Goal: Task Accomplishment & Management: Manage account settings

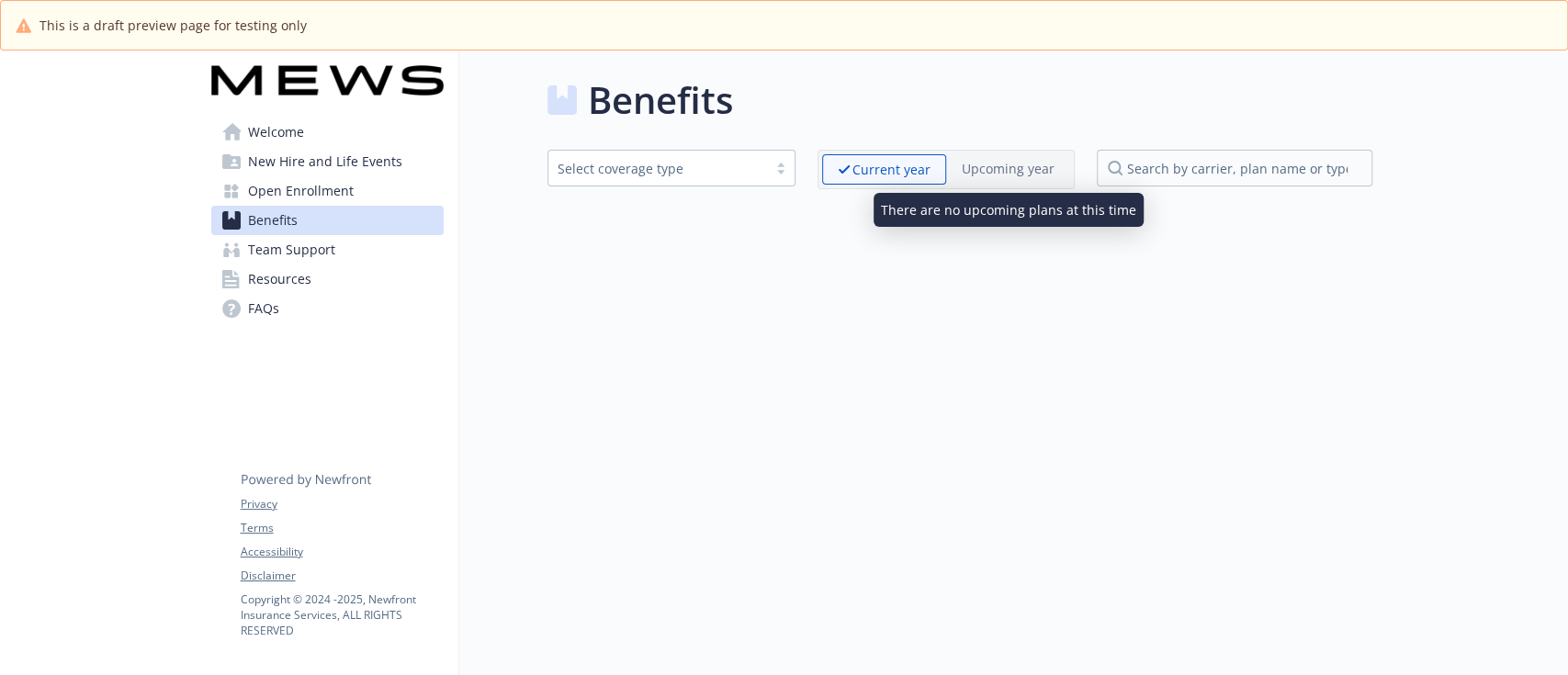
click at [1016, 166] on p "Upcoming year" at bounding box center [1008, 168] width 92 height 19
click at [962, 156] on div "Upcoming year" at bounding box center [1008, 168] width 124 height 29
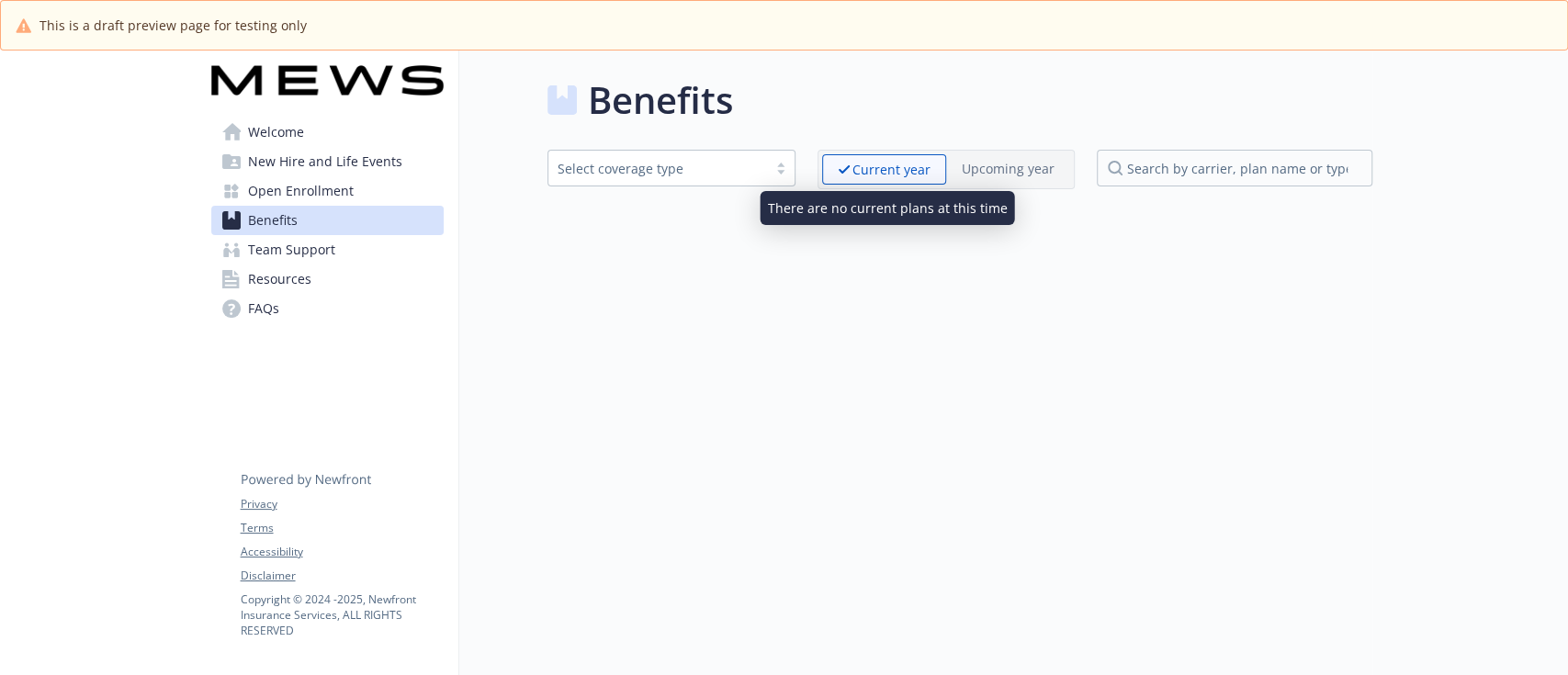
click at [880, 166] on p "Current year" at bounding box center [891, 169] width 78 height 19
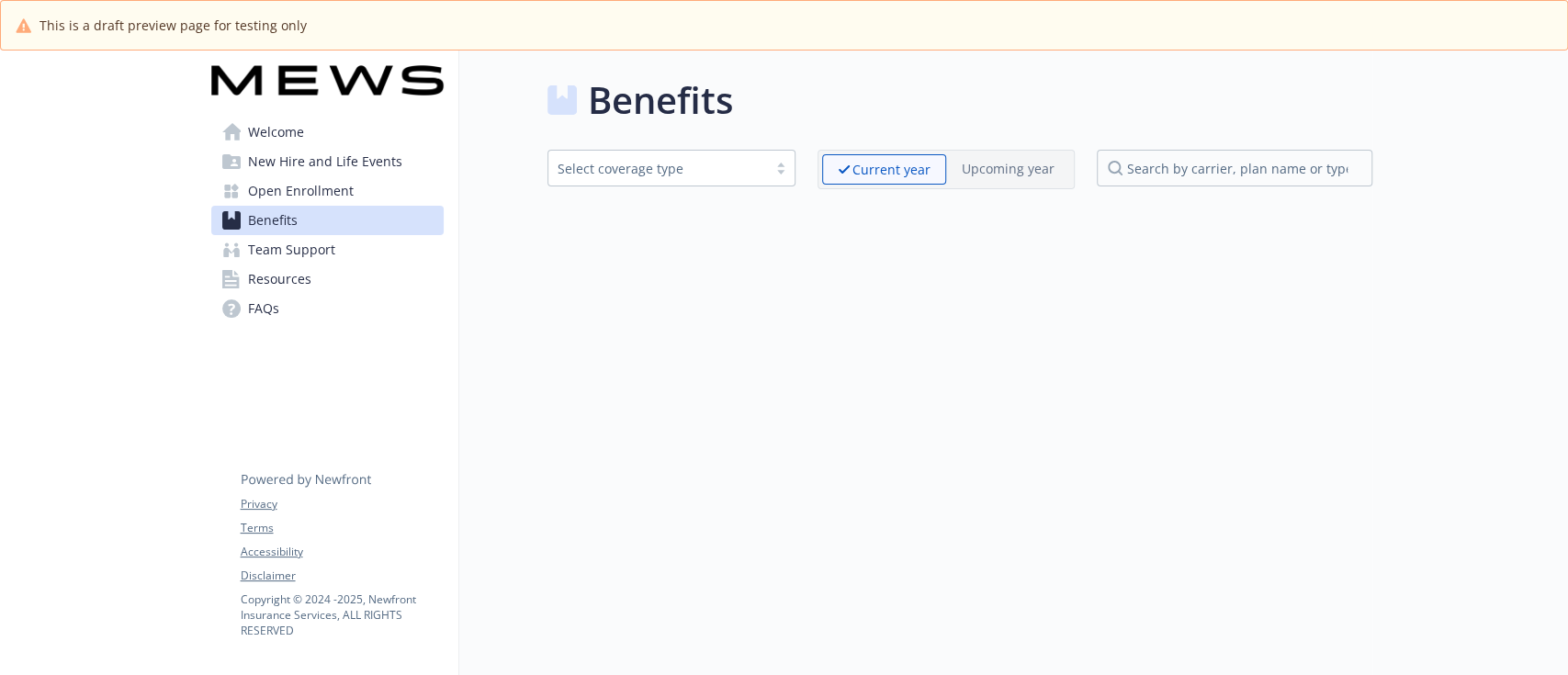
click at [966, 165] on p "Upcoming year" at bounding box center [1008, 168] width 92 height 19
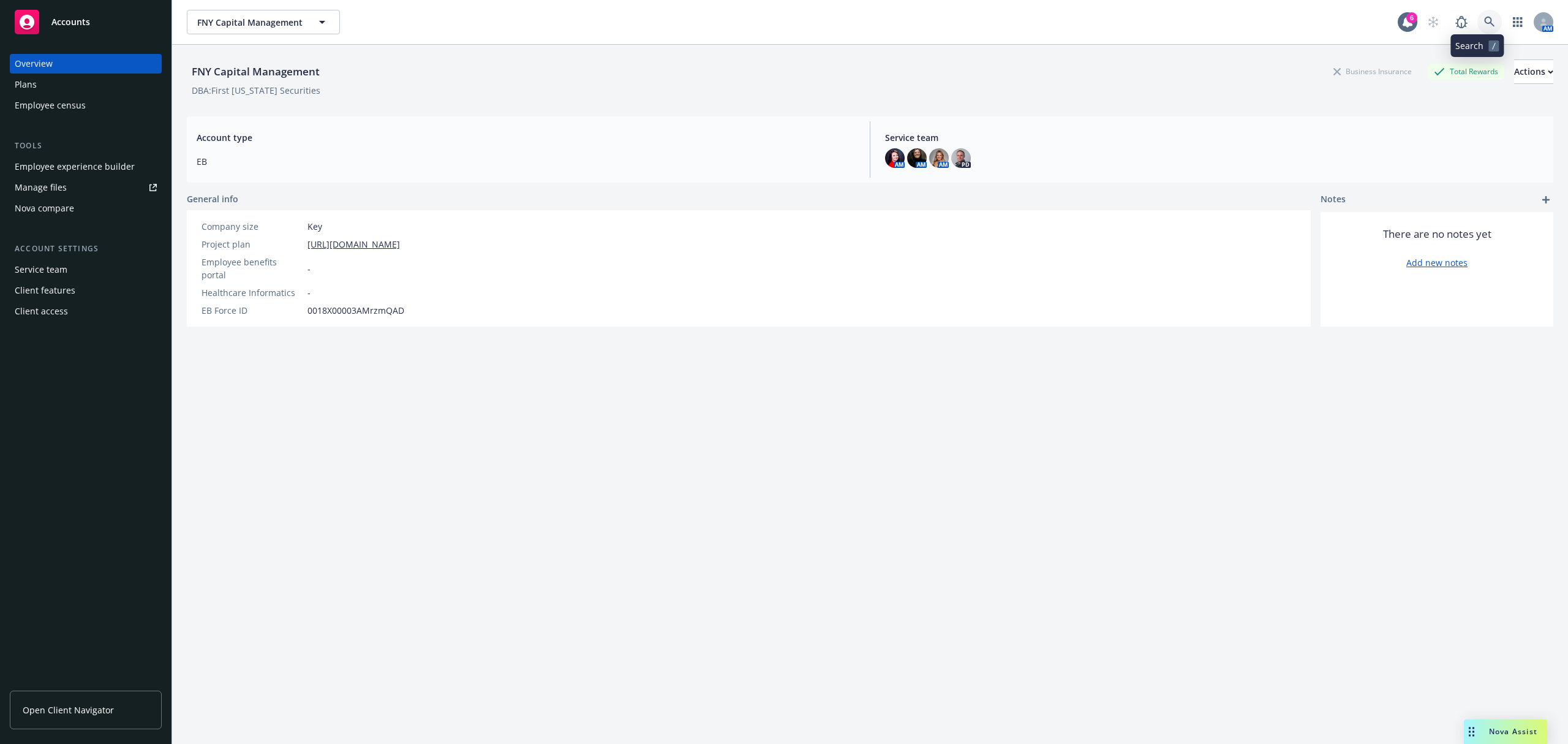
click at [1484, 20] on icon at bounding box center [1490, 22] width 11 height 11
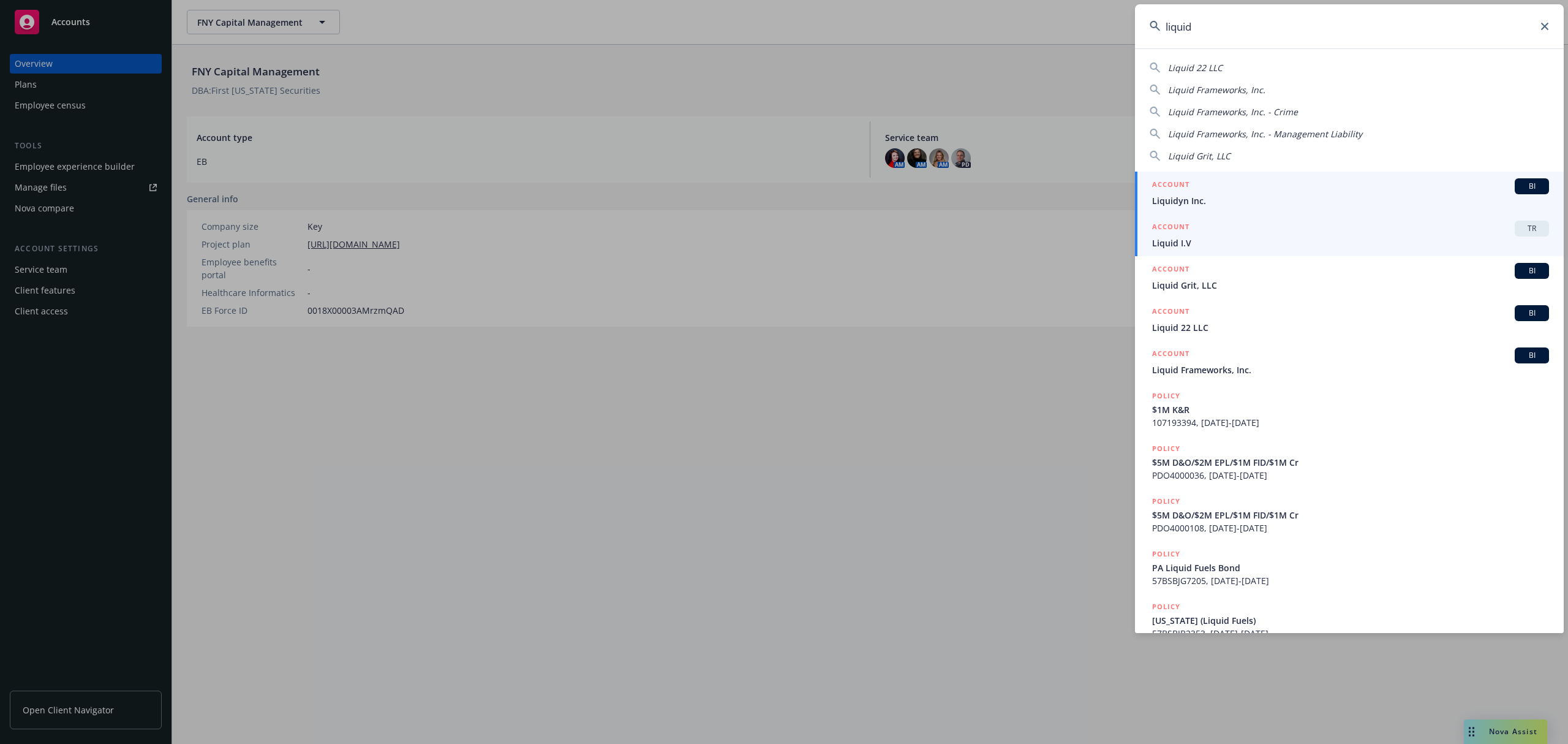
type input "liquid"
click at [1236, 243] on span "Liquid I.V" at bounding box center [1351, 243] width 397 height 13
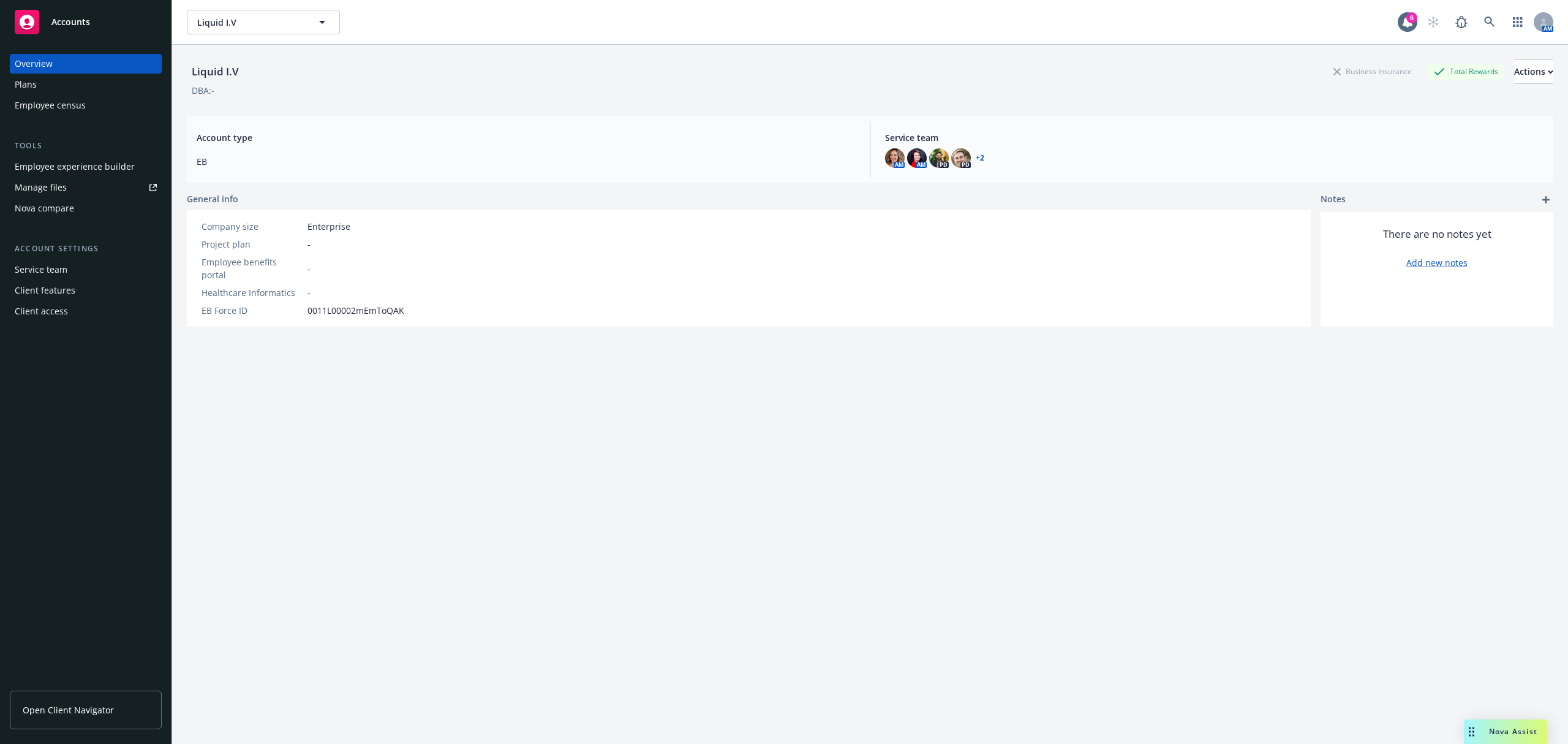
click at [131, 176] on div "Employee experience builder Manage files Nova compare" at bounding box center [86, 187] width 152 height 61
click at [131, 170] on div "Employee experience builder" at bounding box center [75, 167] width 120 height 20
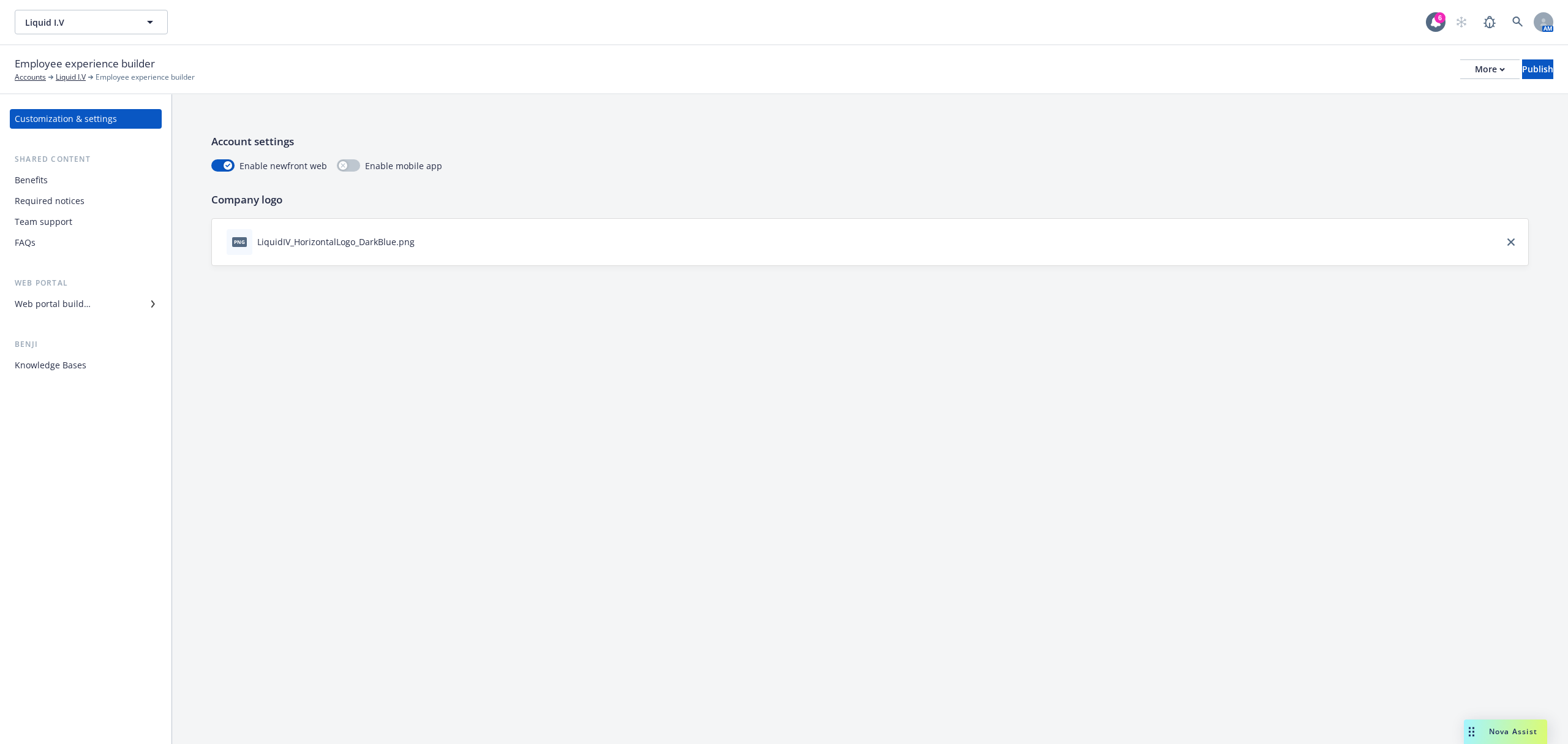
click at [66, 302] on div "Web portal builder" at bounding box center [52, 304] width 76 height 20
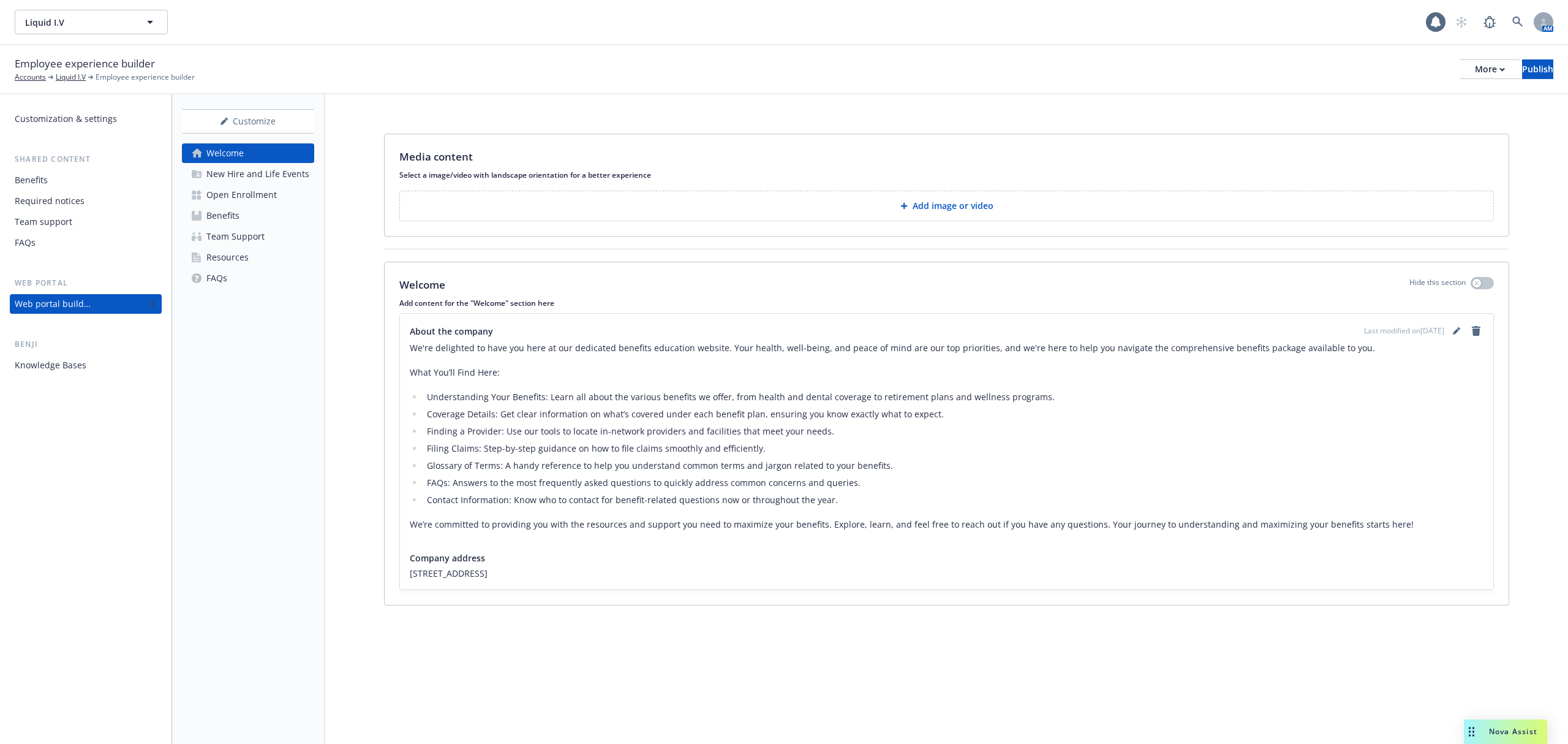
click at [246, 184] on div "Welcome New Hire and Life Events Open Enrollment Benefits Team Support Resource…" at bounding box center [248, 215] width 133 height 144
click at [248, 194] on div "Open Enrollment" at bounding box center [242, 195] width 70 height 20
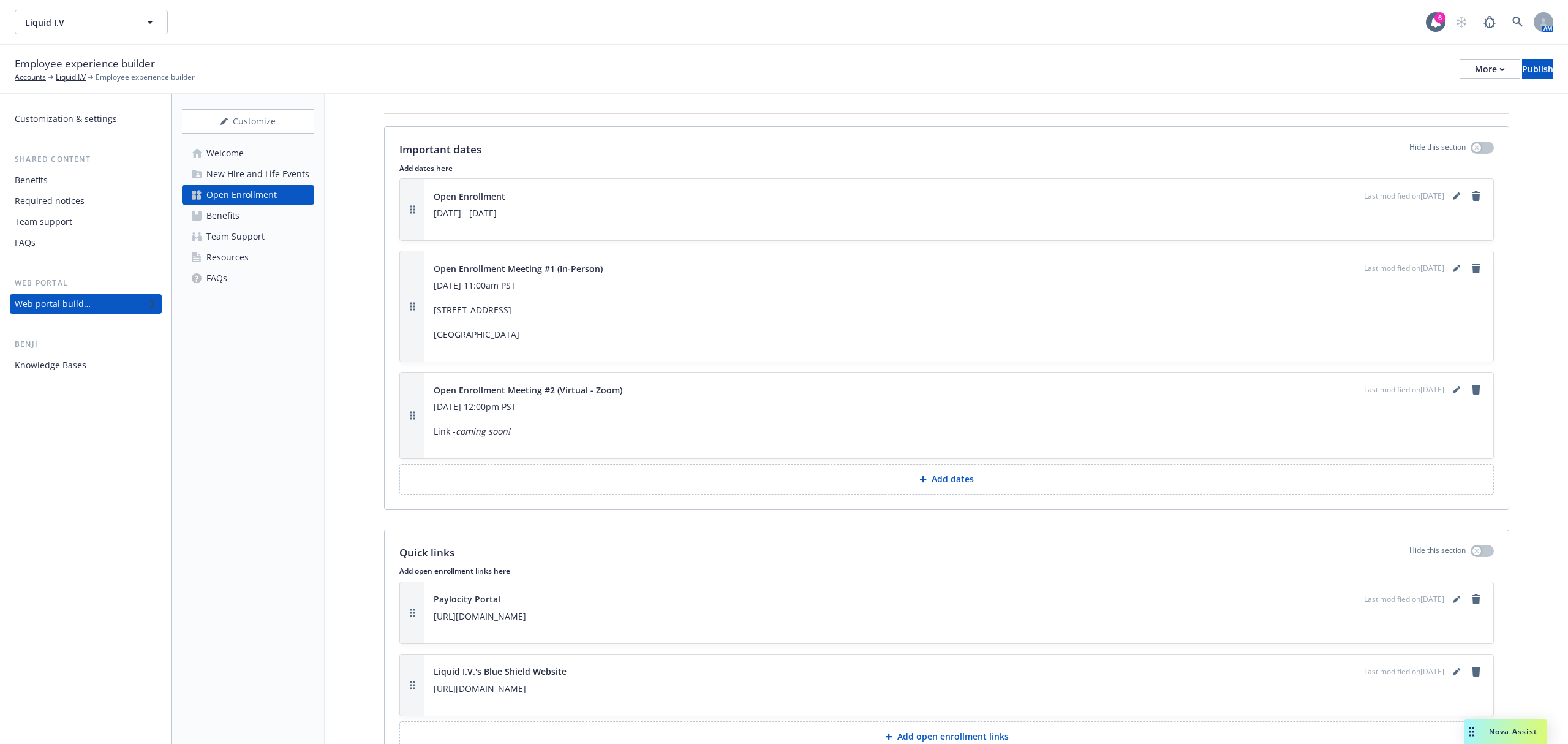
scroll to position [2533, 0]
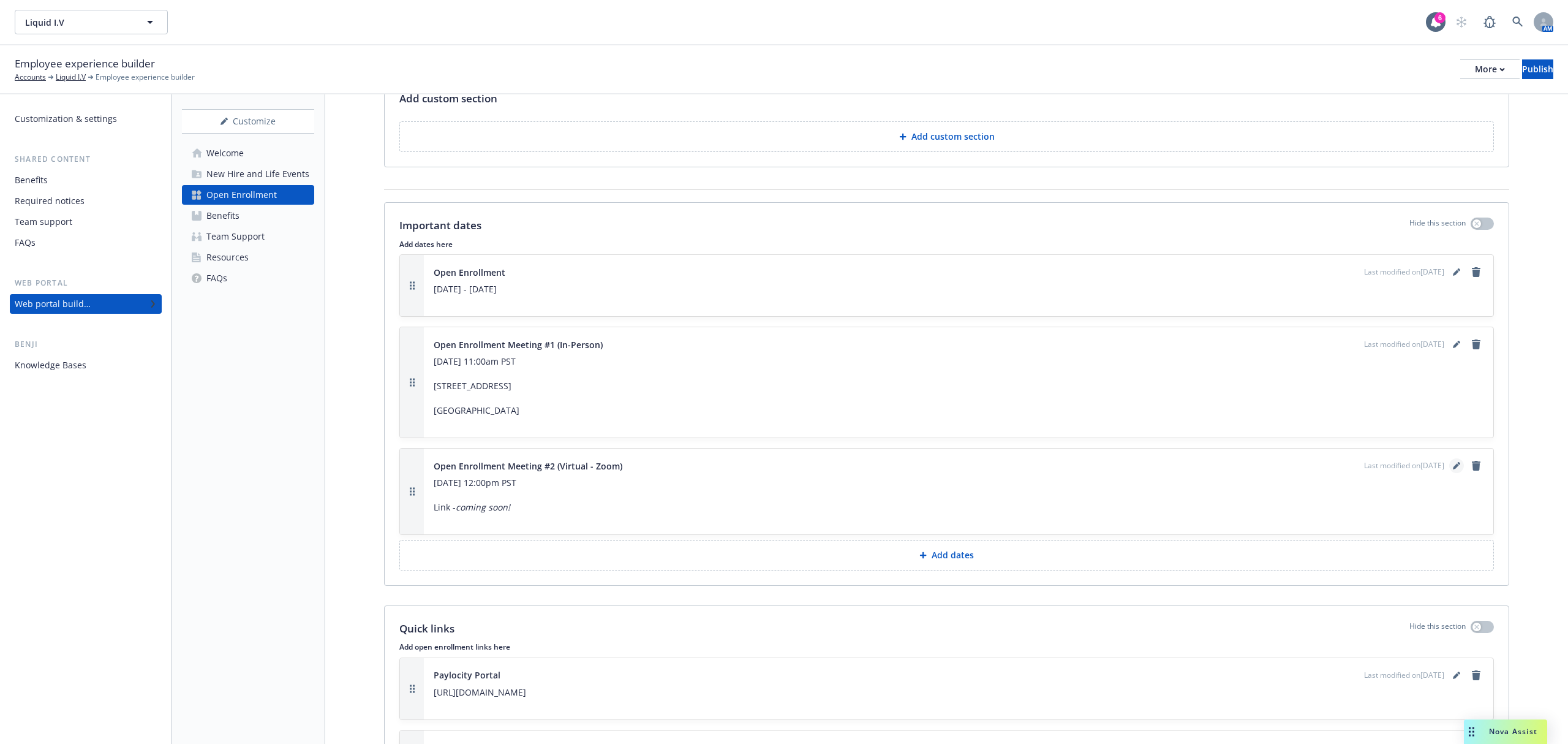
click at [1450, 473] on link "editPencil" at bounding box center [1457, 466] width 15 height 15
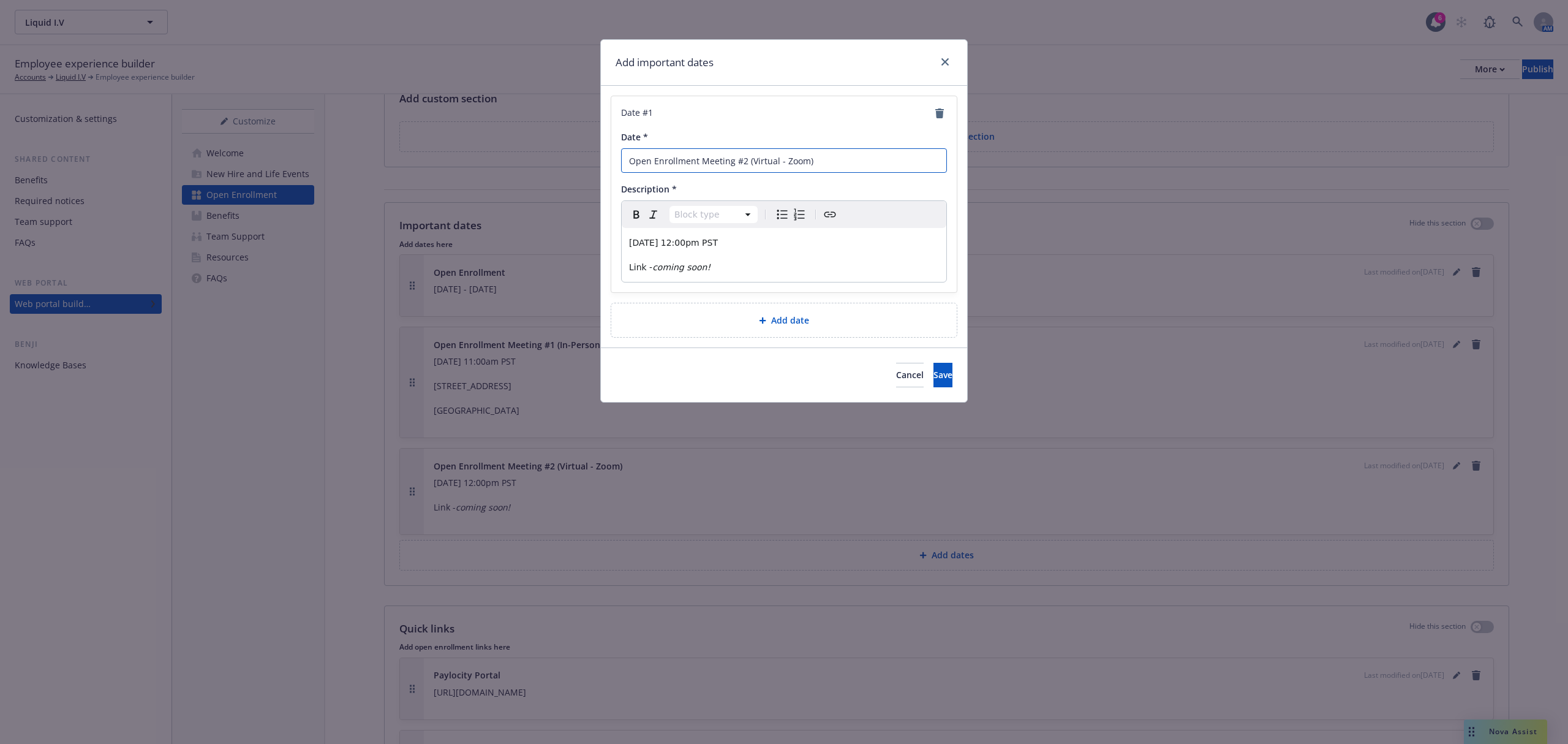
drag, startPoint x: 787, startPoint y: 160, endPoint x: 800, endPoint y: 163, distance: 13.3
click at [807, 160] on input "Open Enrollment Meeting #2 (Virtual - Zoom)" at bounding box center [784, 160] width 326 height 25
type input "Open Enrollment Meeting #2 (Virtual - Teams)"
drag, startPoint x: 651, startPoint y: 265, endPoint x: 630, endPoint y: 265, distance: 21.0
click at [630, 265] on p "Link - coming soon!" at bounding box center [784, 267] width 310 height 15
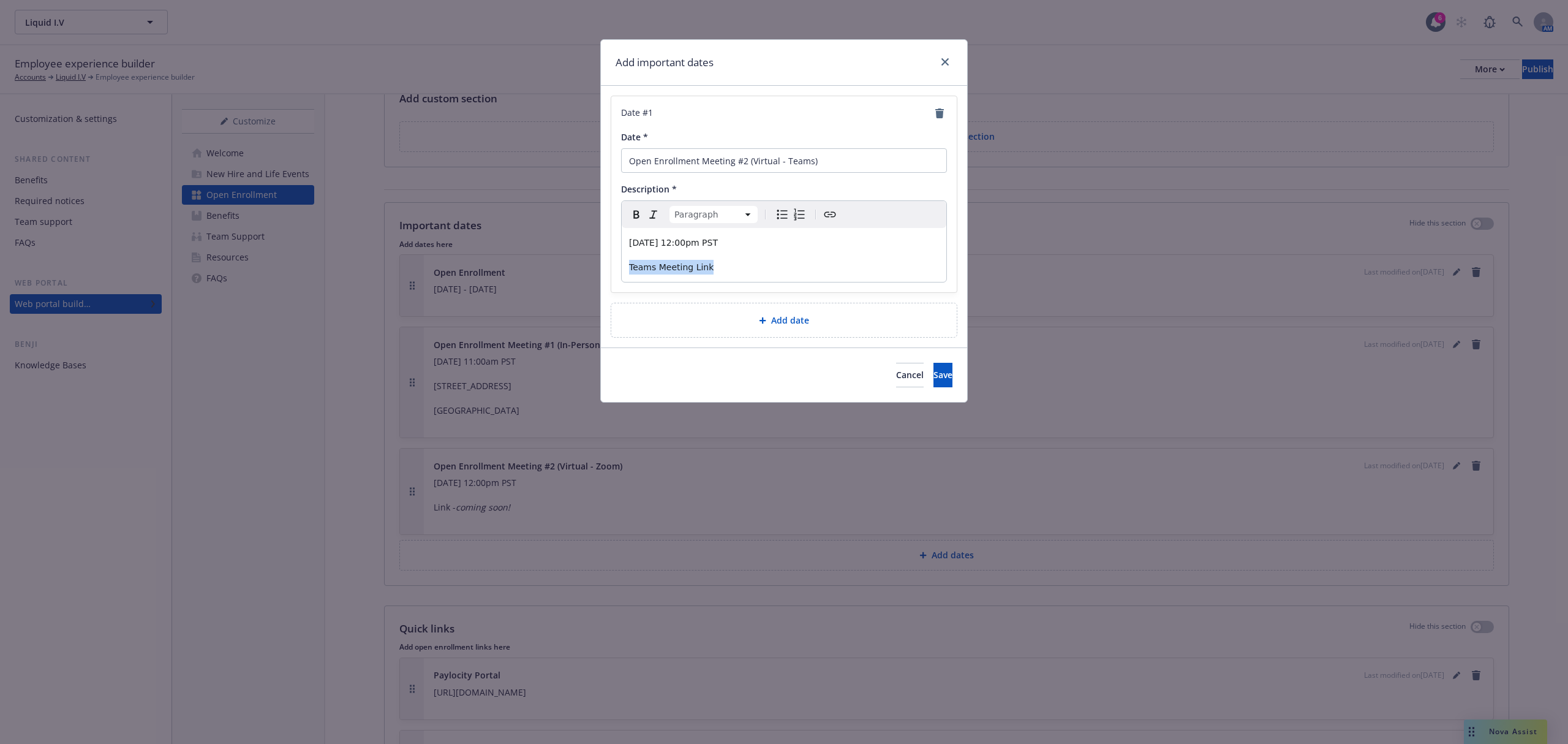
drag, startPoint x: 731, startPoint y: 270, endPoint x: 618, endPoint y: 263, distance: 113.2
click at [618, 263] on div "Date # 1 Date * Open Enrollment Meeting #2 (Virtual - Teams) Description * Para…" at bounding box center [784, 194] width 345 height 196
click at [831, 215] on icon "Create link" at bounding box center [830, 215] width 15 height 15
type input "https://teams.microsoft.com/l/meetup-join/19%3ameeting_NzI2NGU0YWMtOWJkMC00OTJi…"
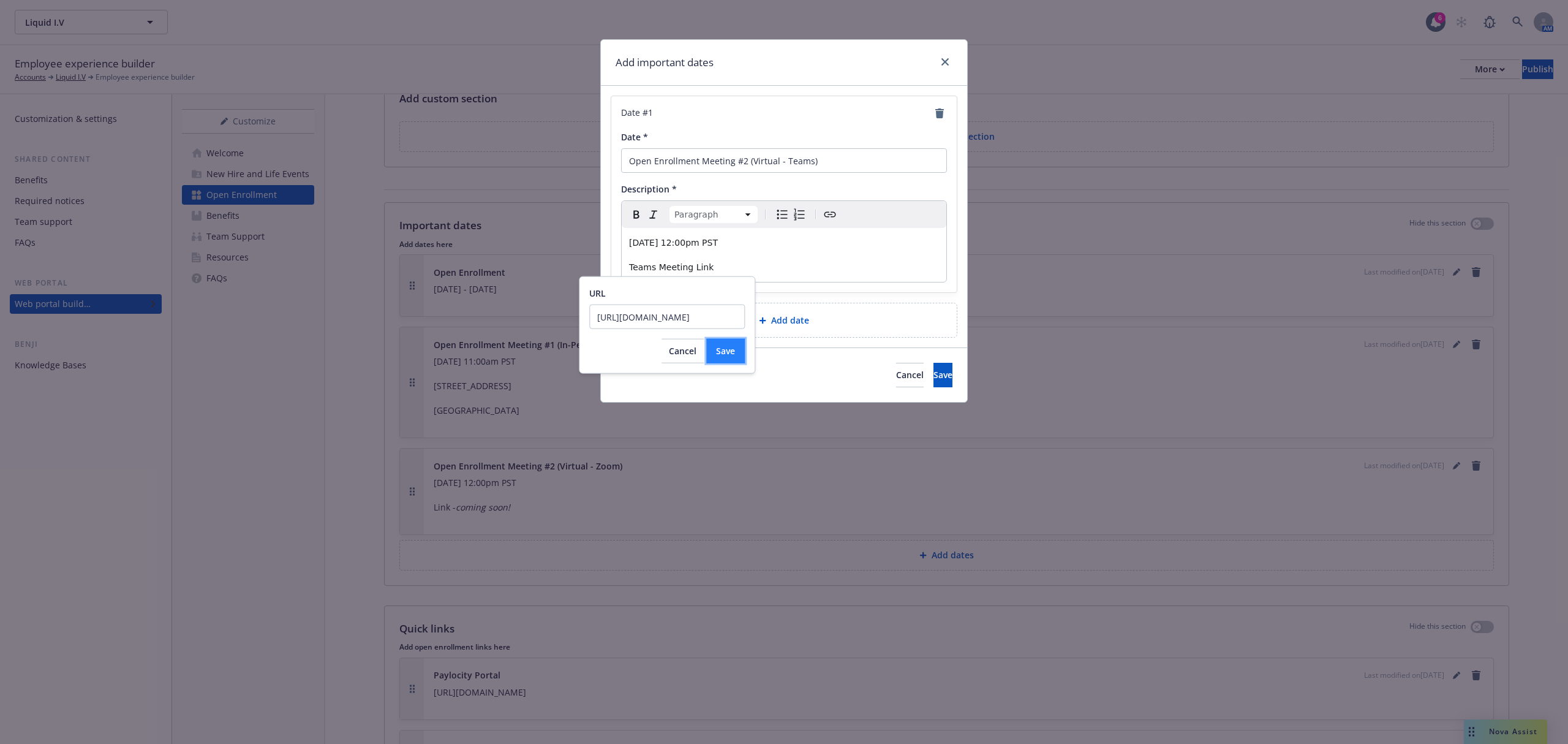
scroll to position [0, 0]
click at [729, 354] on span "Save" at bounding box center [725, 350] width 19 height 12
click at [934, 374] on span "Save" at bounding box center [943, 374] width 19 height 12
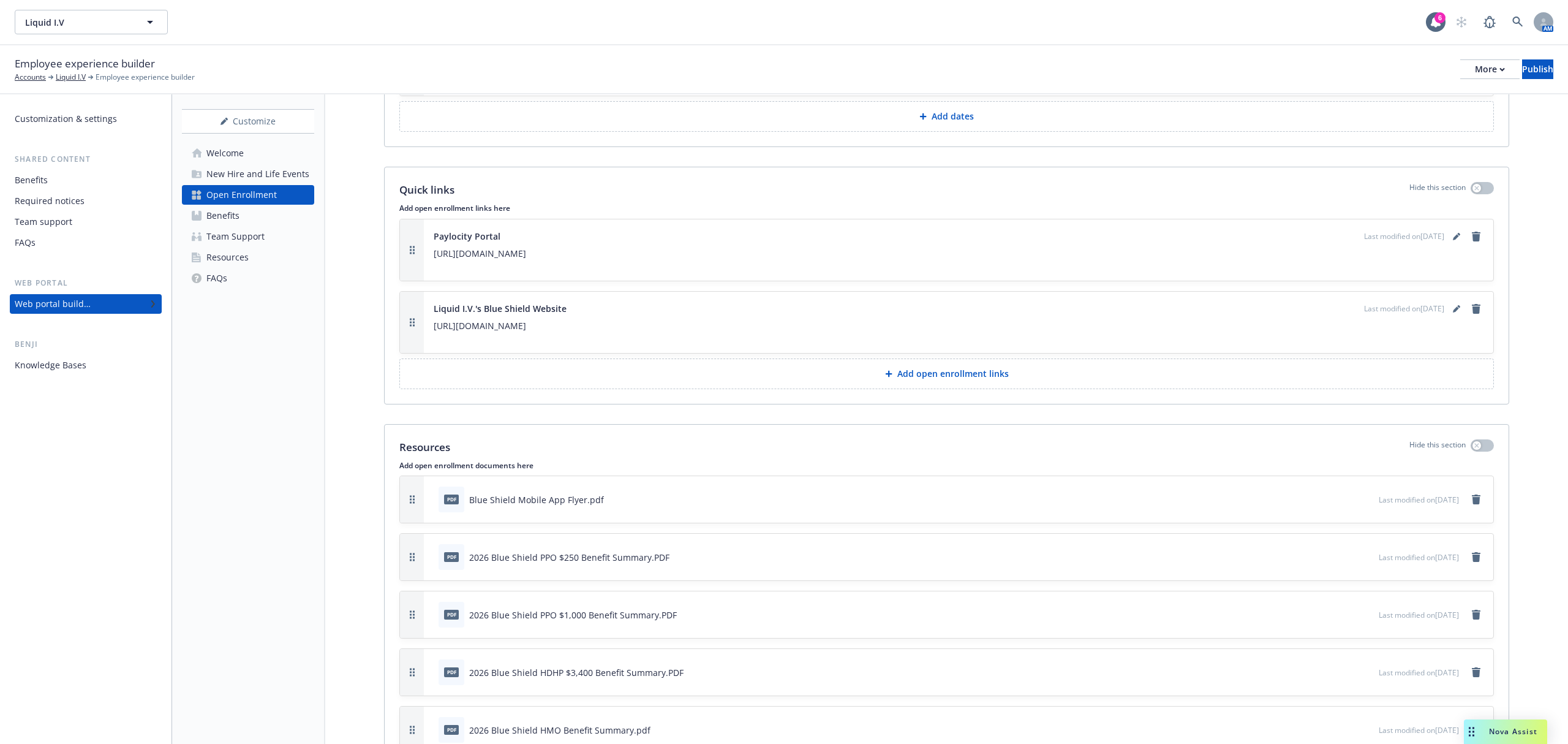
scroll to position [3024, 0]
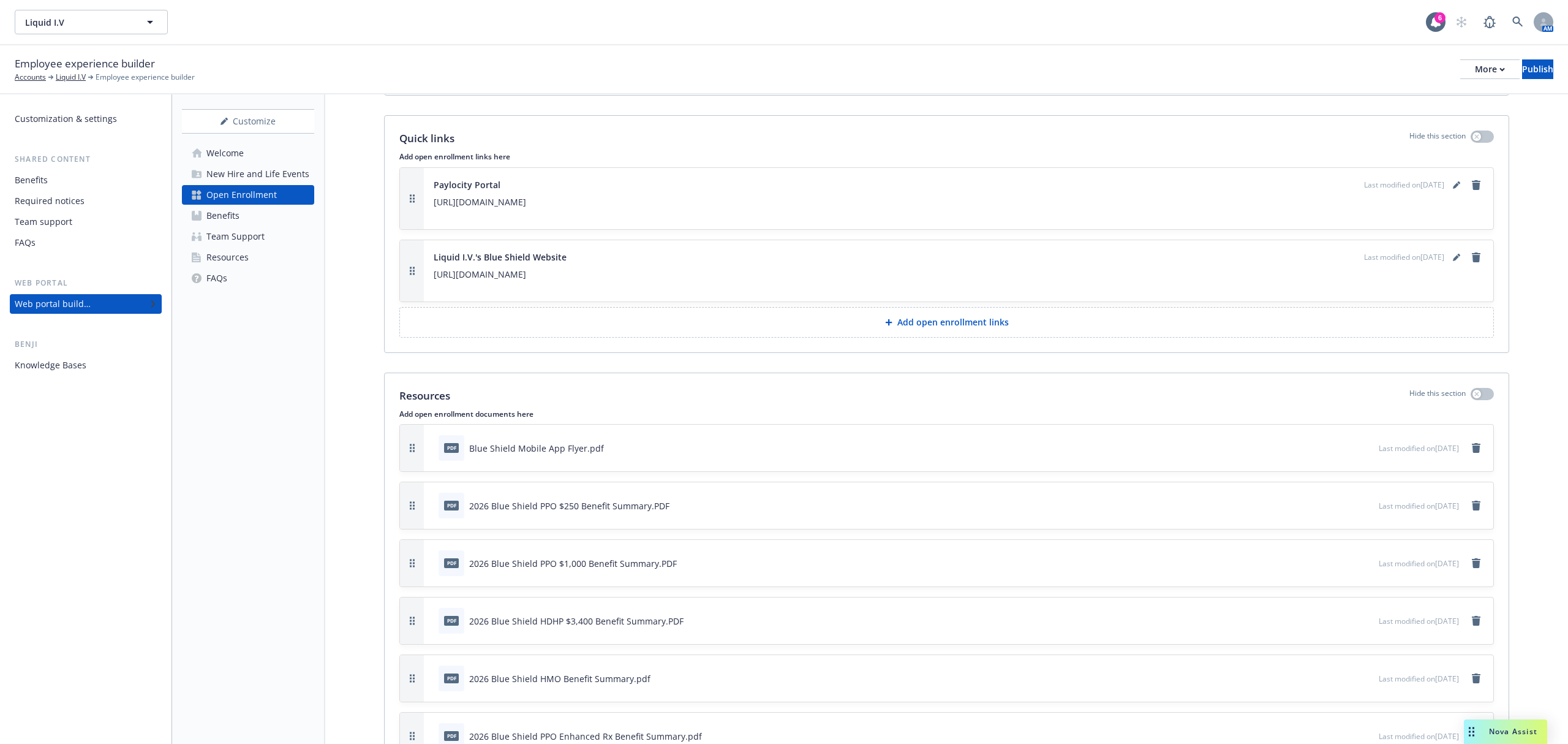
click at [678, 331] on button "Add open enrollment links" at bounding box center [946, 323] width 1094 height 31
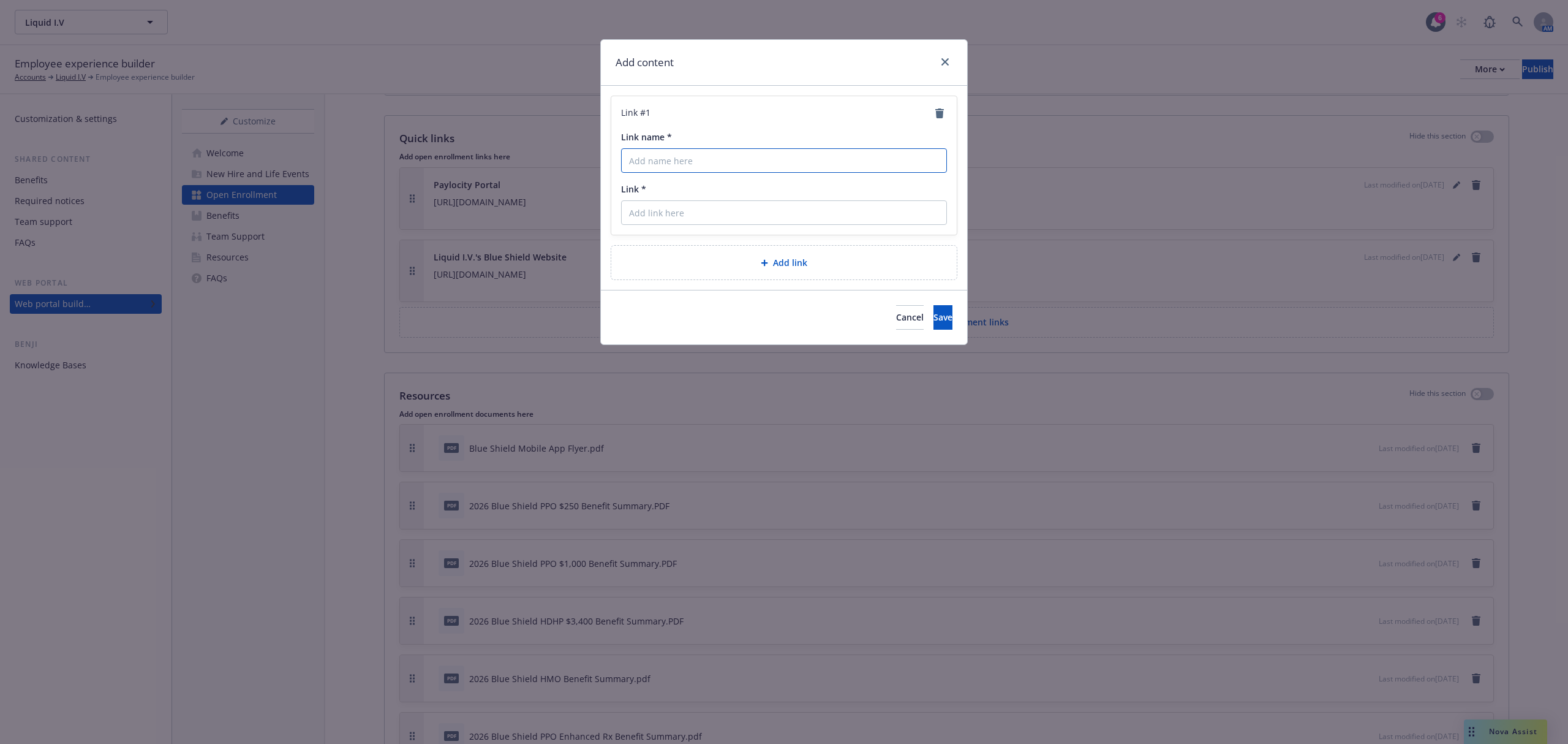
click at [690, 167] on input "Link name *" at bounding box center [784, 160] width 326 height 25
type input "V"
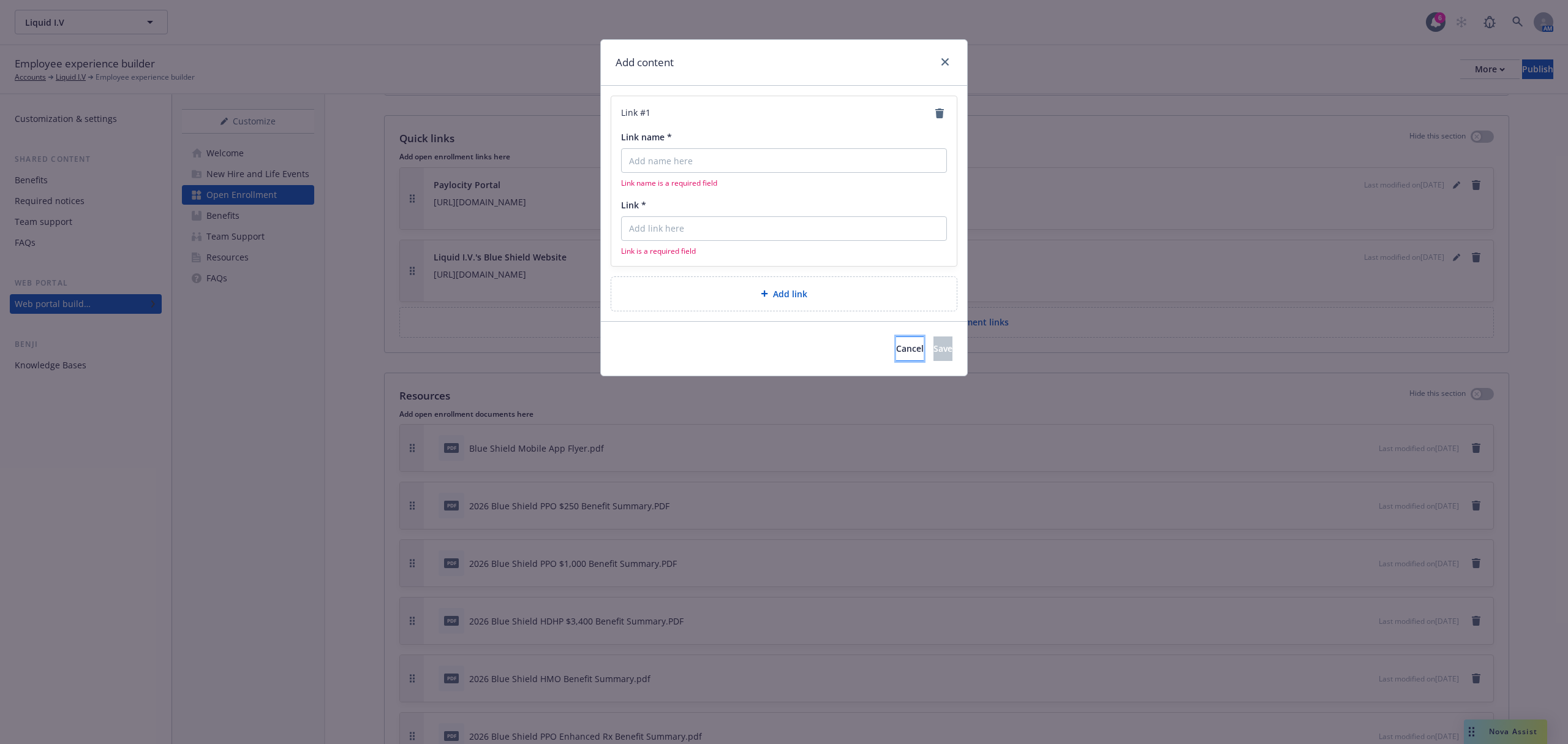
click at [897, 345] on button "Cancel" at bounding box center [910, 349] width 28 height 25
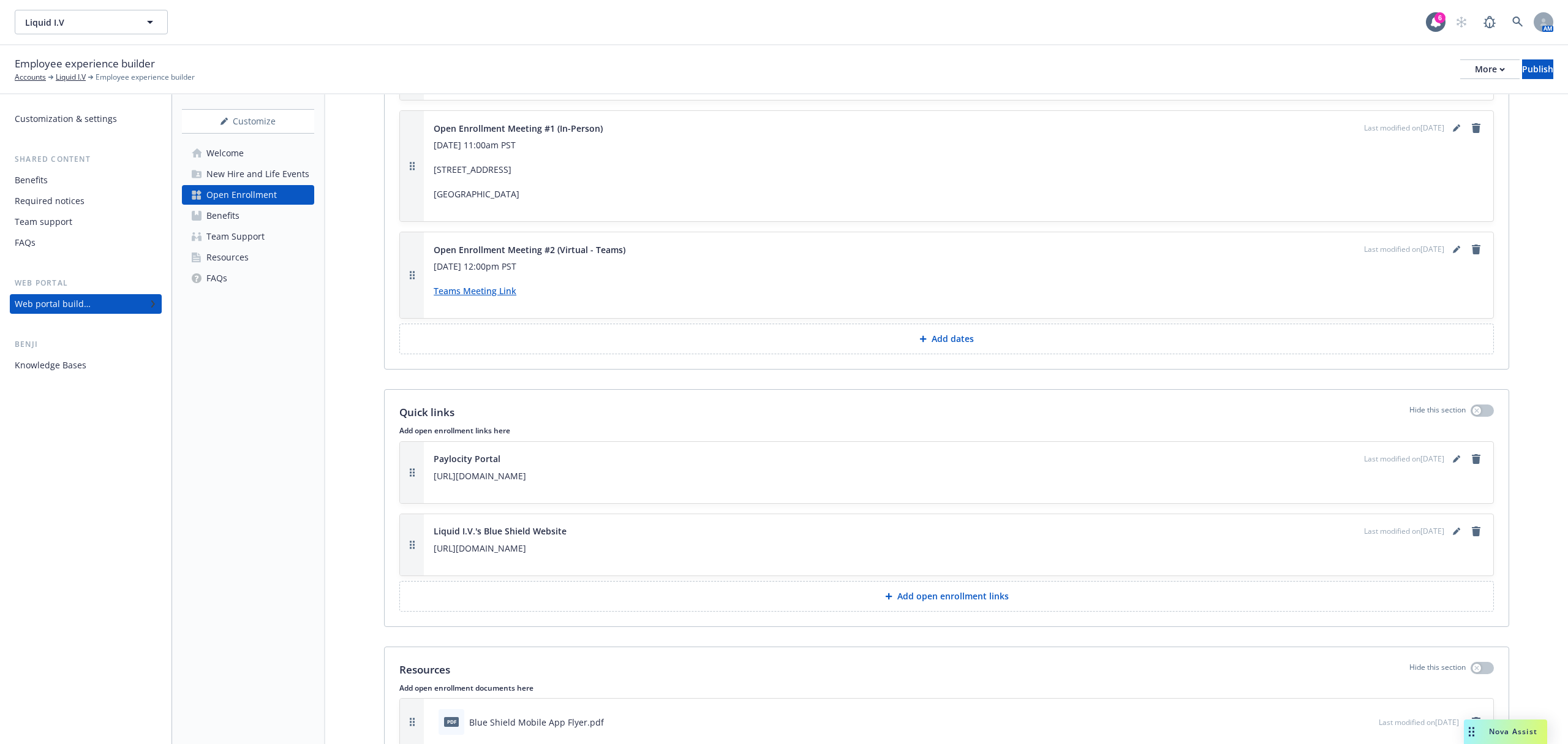
scroll to position [2779, 0]
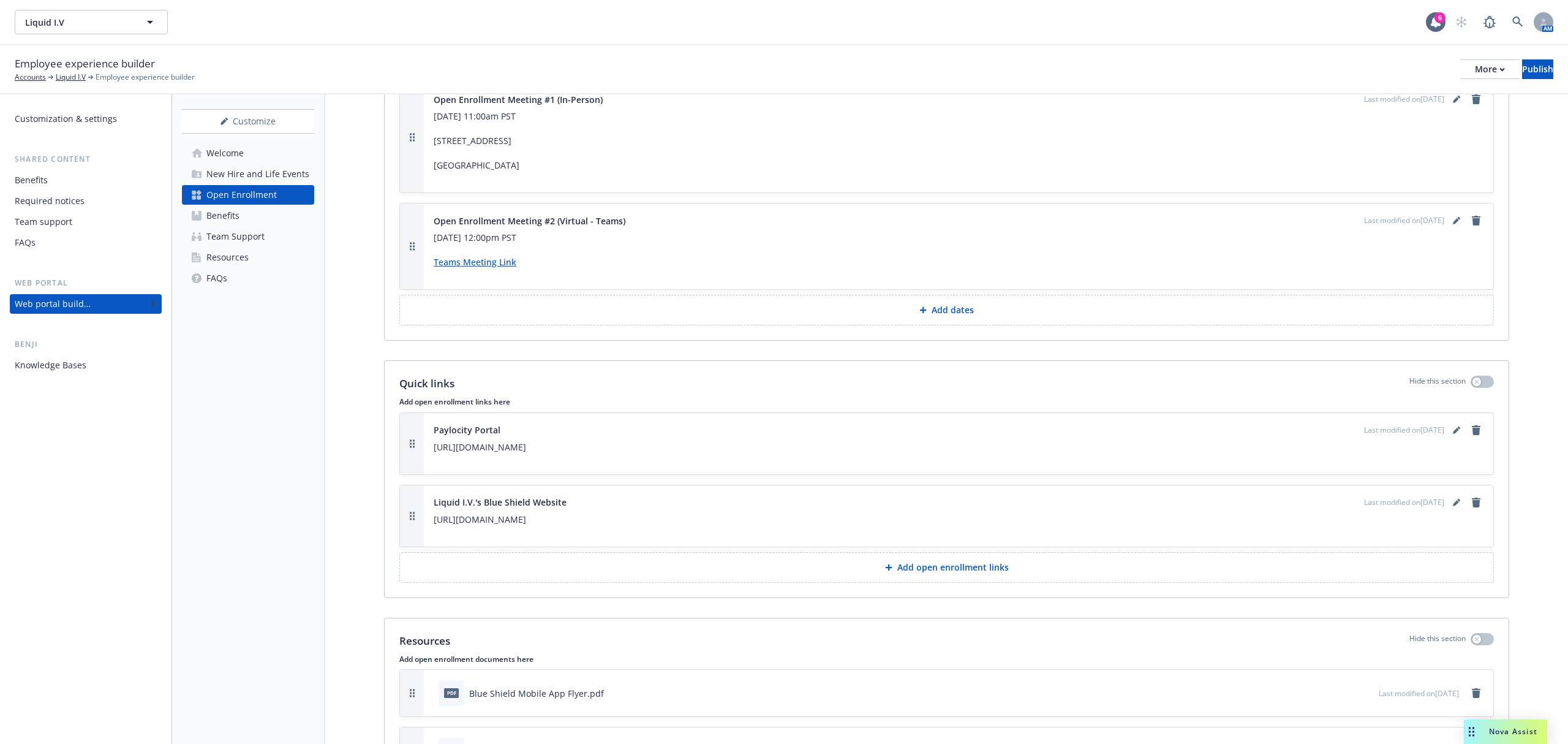
click at [680, 569] on button "Add open enrollment links" at bounding box center [946, 568] width 1094 height 31
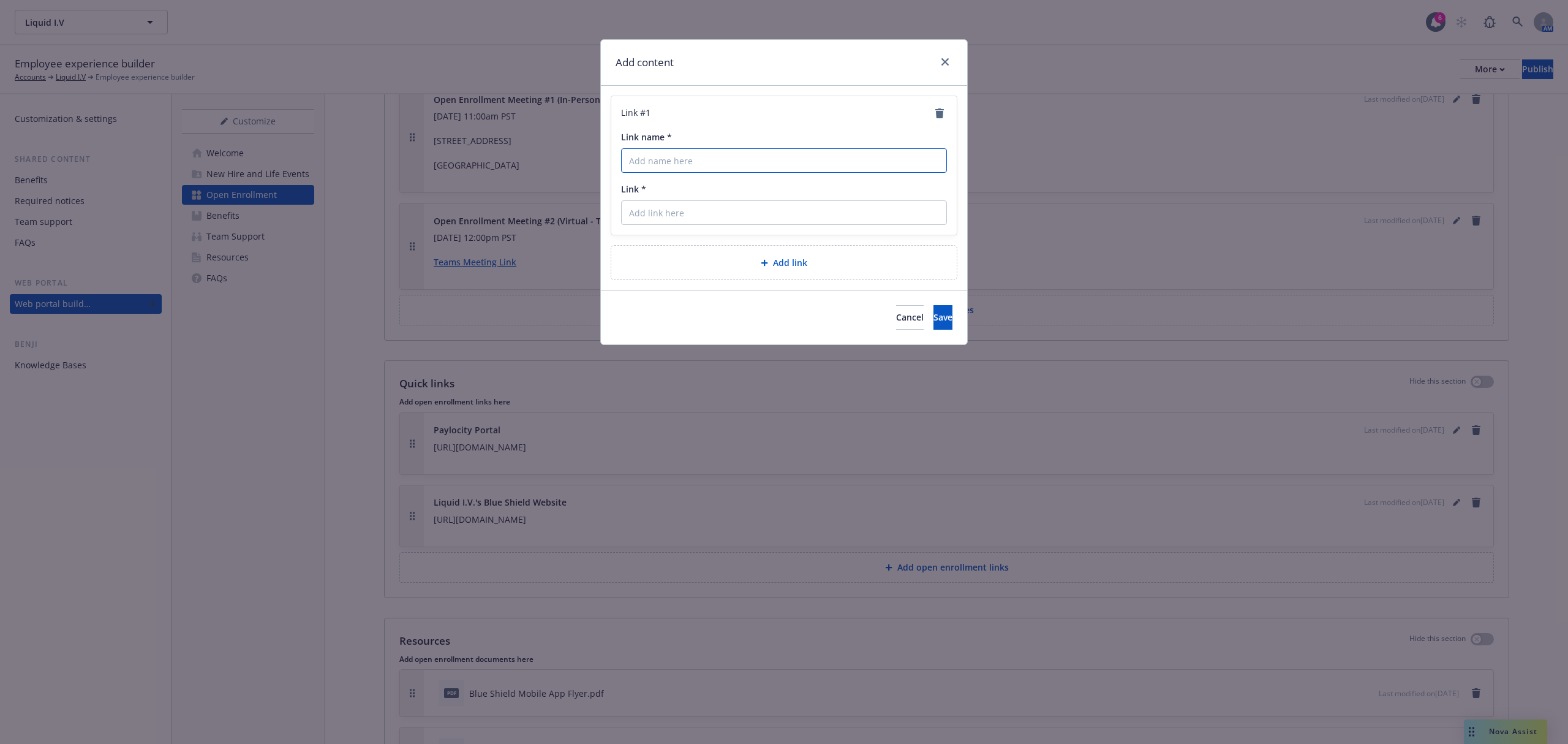
click at [699, 162] on input "Link name *" at bounding box center [784, 160] width 326 height 25
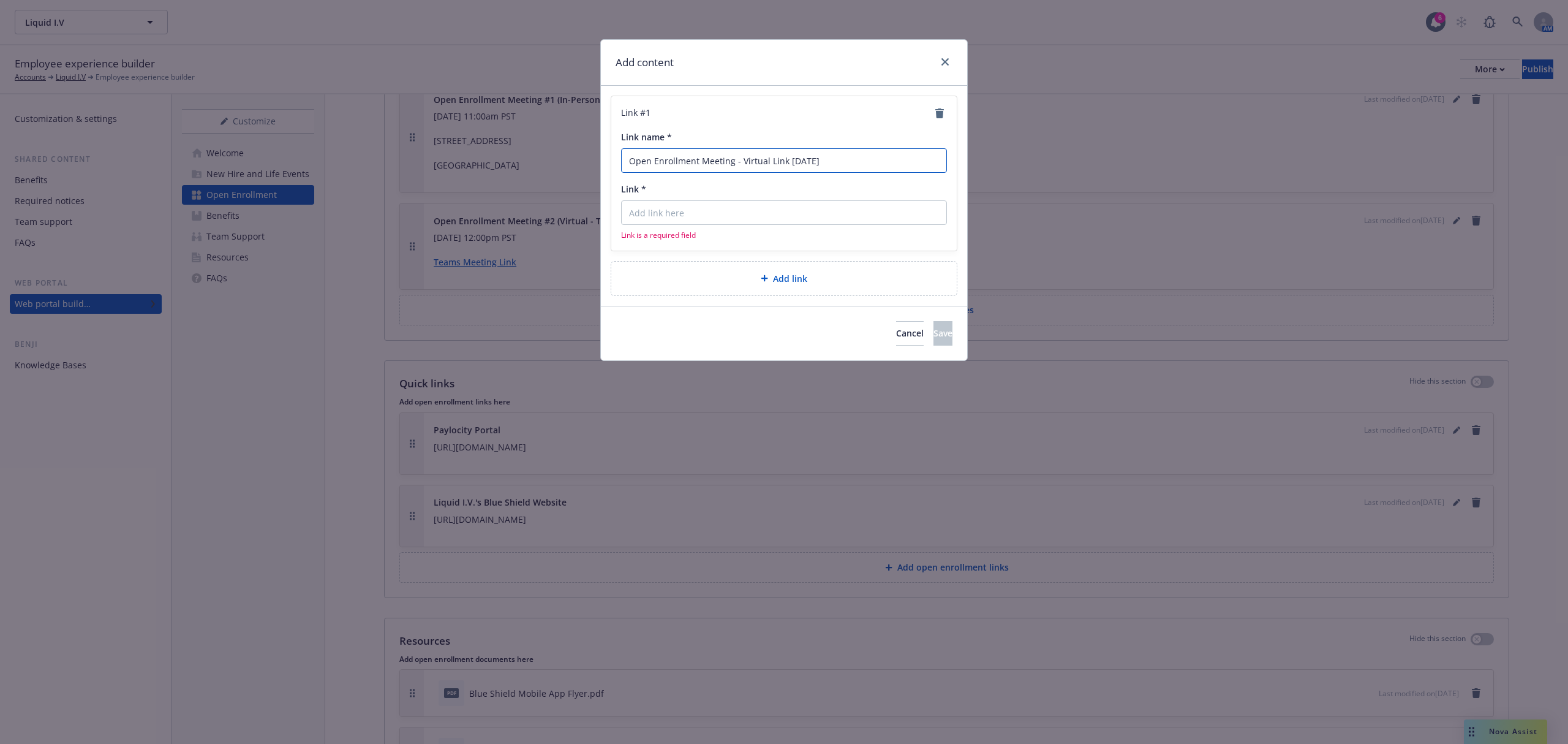
type input "Open Enrollment Meeting - Virtual Link 11/17/25"
click at [705, 220] on input "Link *" at bounding box center [784, 213] width 326 height 25
paste input "https://teams.microsoft.com/l/meetup-join/19%3ameeting_NzI2NGU0YWMtOWJkMC00OTJi…"
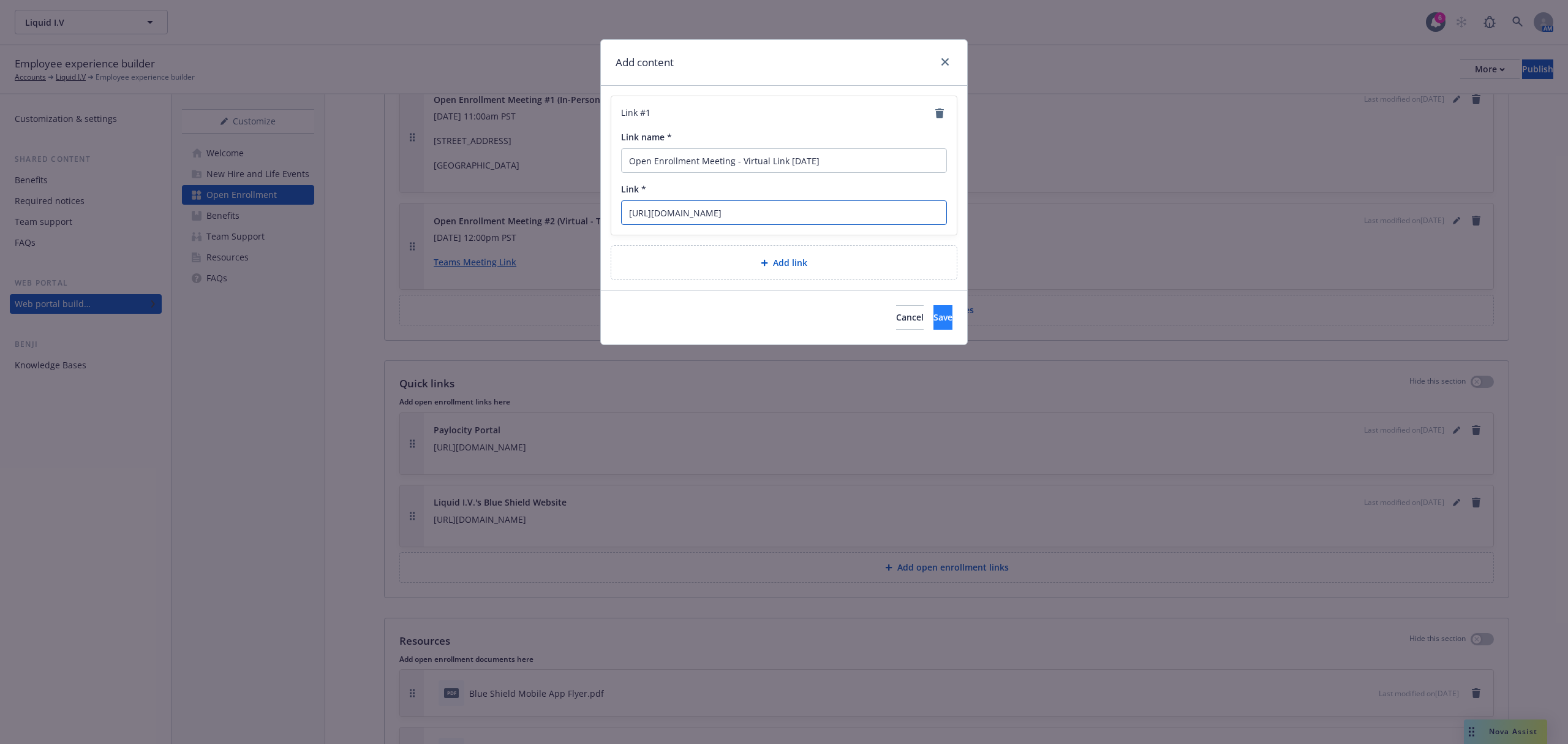
type input "https://teams.microsoft.com/l/meetup-join/19%3ameeting_NzI2NGU0YWMtOWJkMC00OTJi…"
click at [946, 323] on button "Save" at bounding box center [943, 318] width 19 height 25
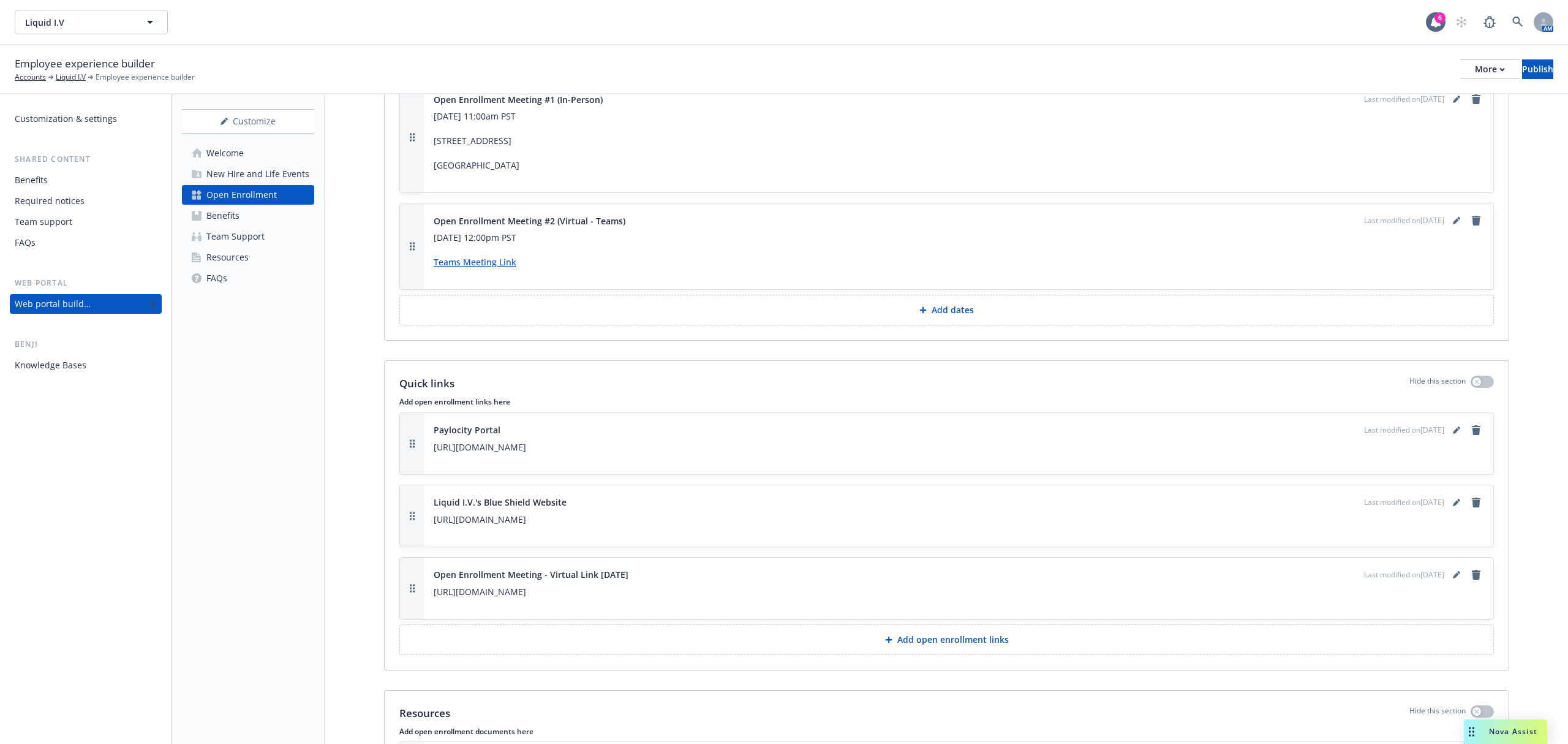
click at [304, 532] on div "Customize Welcome New Hire and Life Events Open Enrollment Benefits Team Suppor…" at bounding box center [248, 419] width 153 height 650
click at [1453, 579] on icon "editPencil" at bounding box center [1457, 575] width 7 height 7
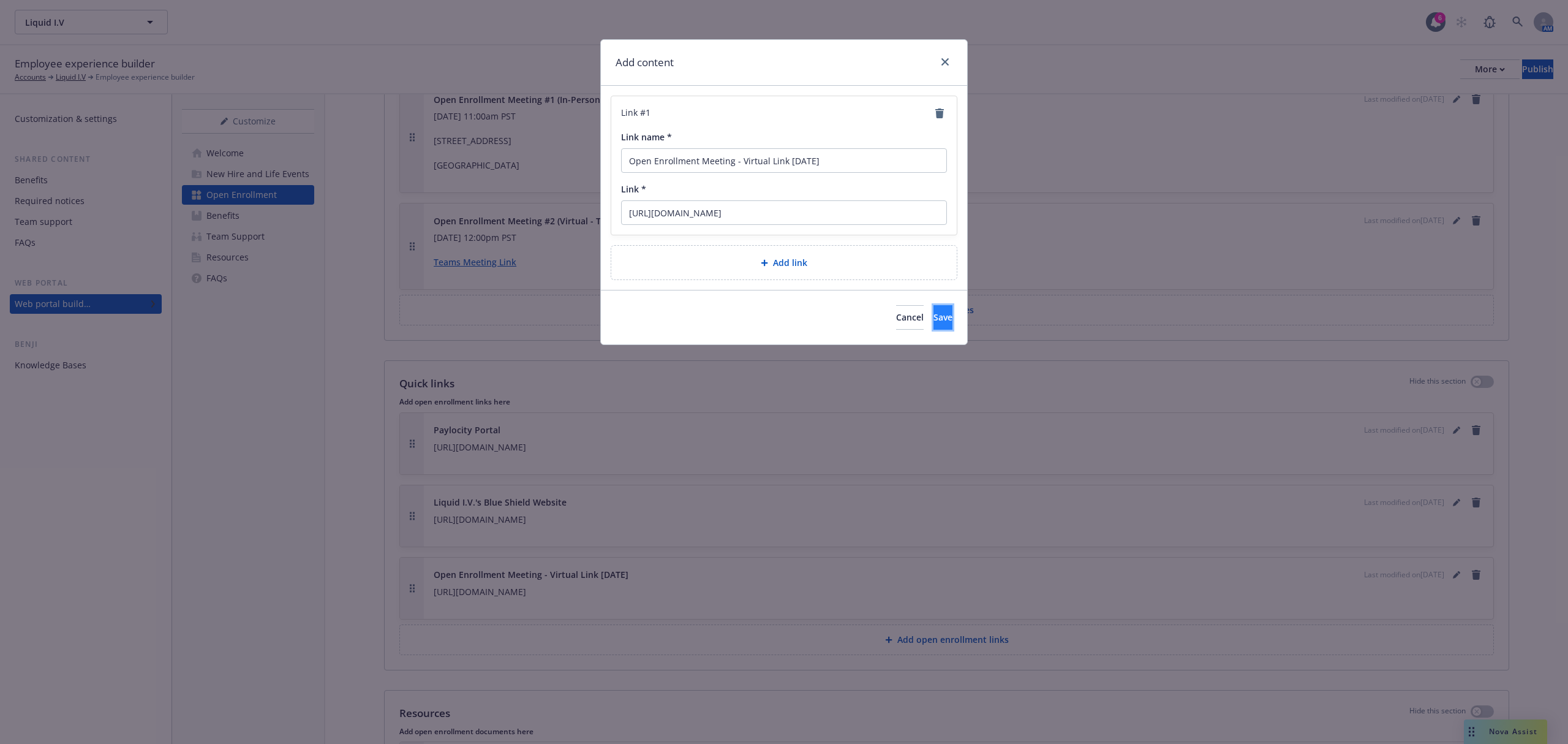
click at [934, 323] on button "Save" at bounding box center [943, 318] width 19 height 25
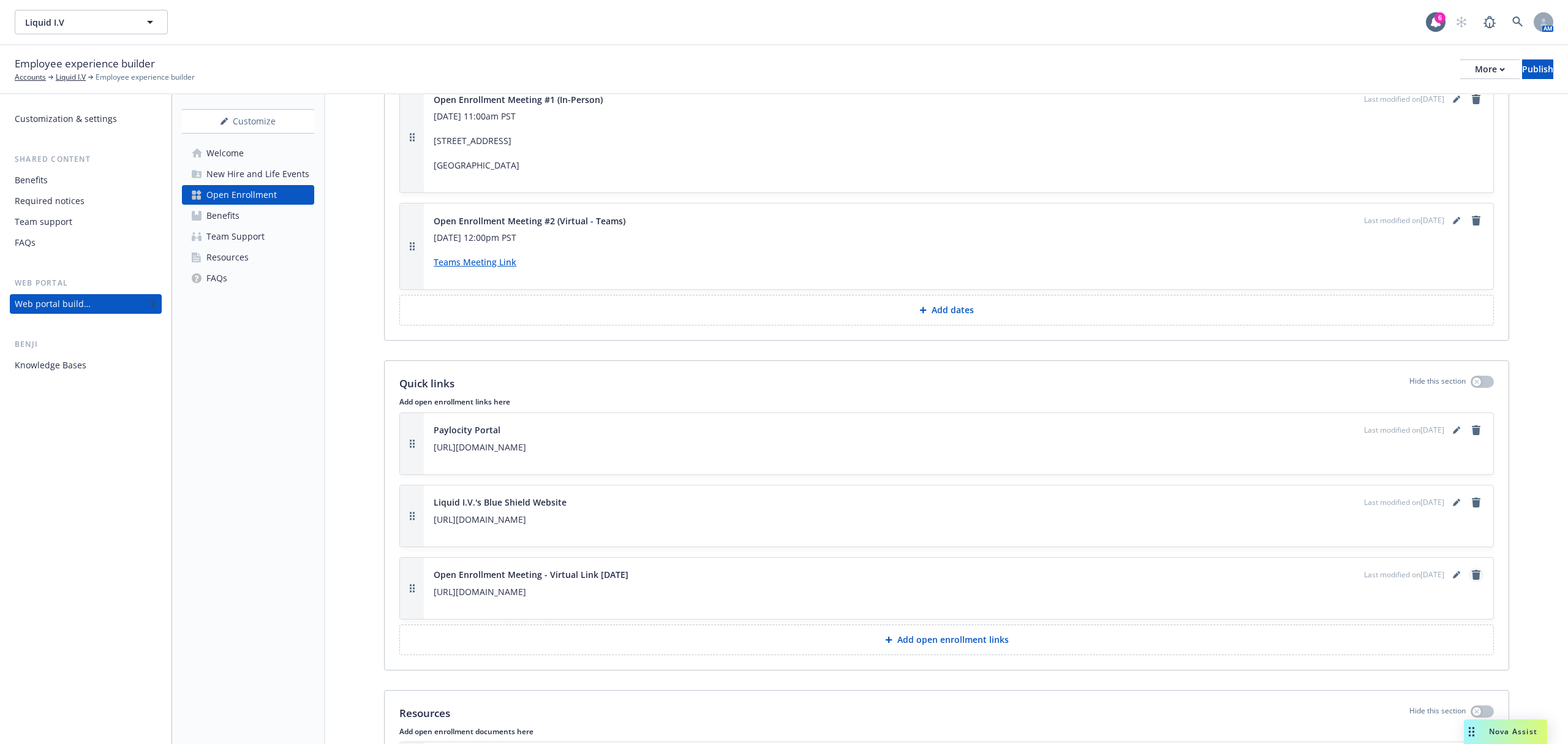
click at [1472, 580] on icon "remove" at bounding box center [1476, 575] width 9 height 10
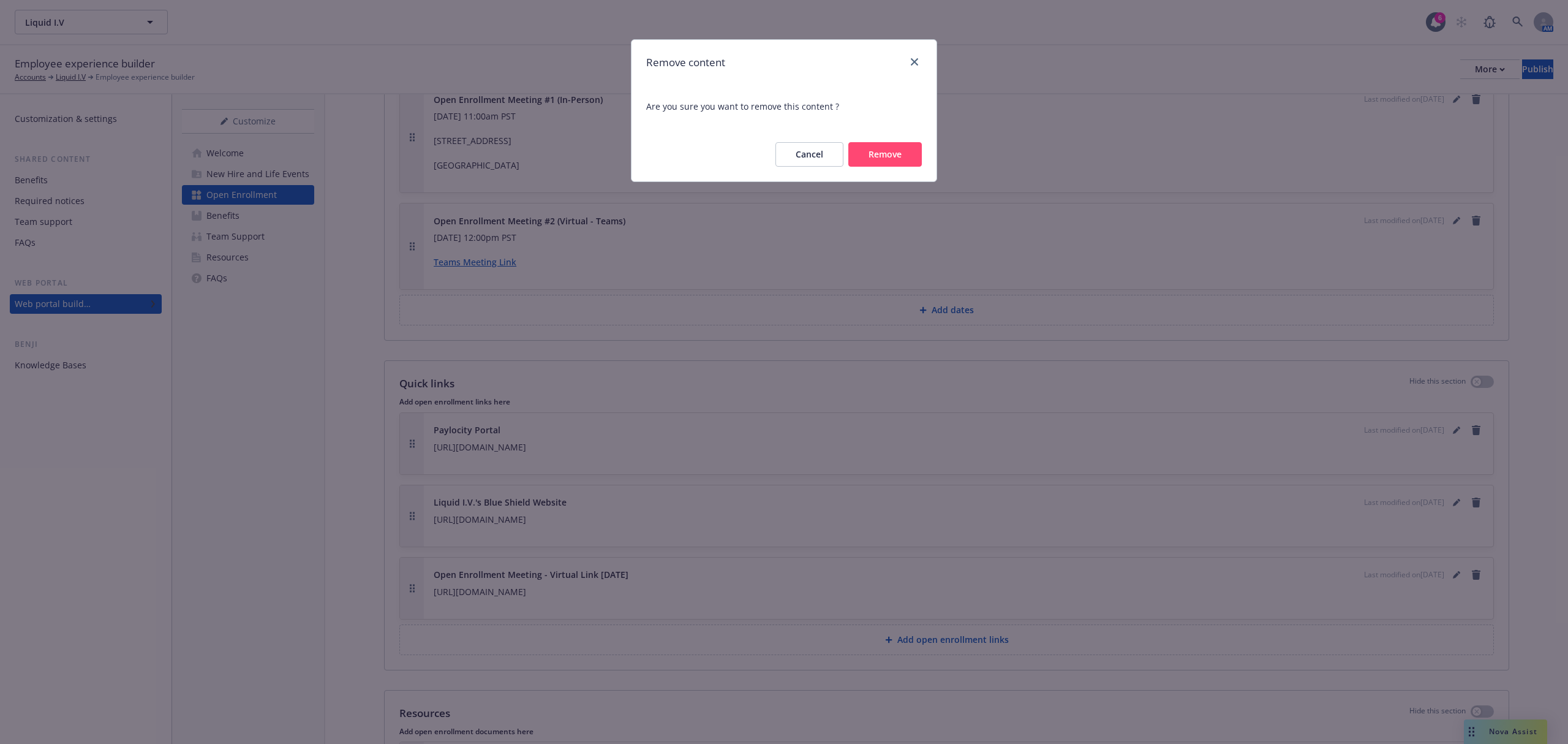
click at [885, 157] on button "Remove" at bounding box center [885, 155] width 73 height 25
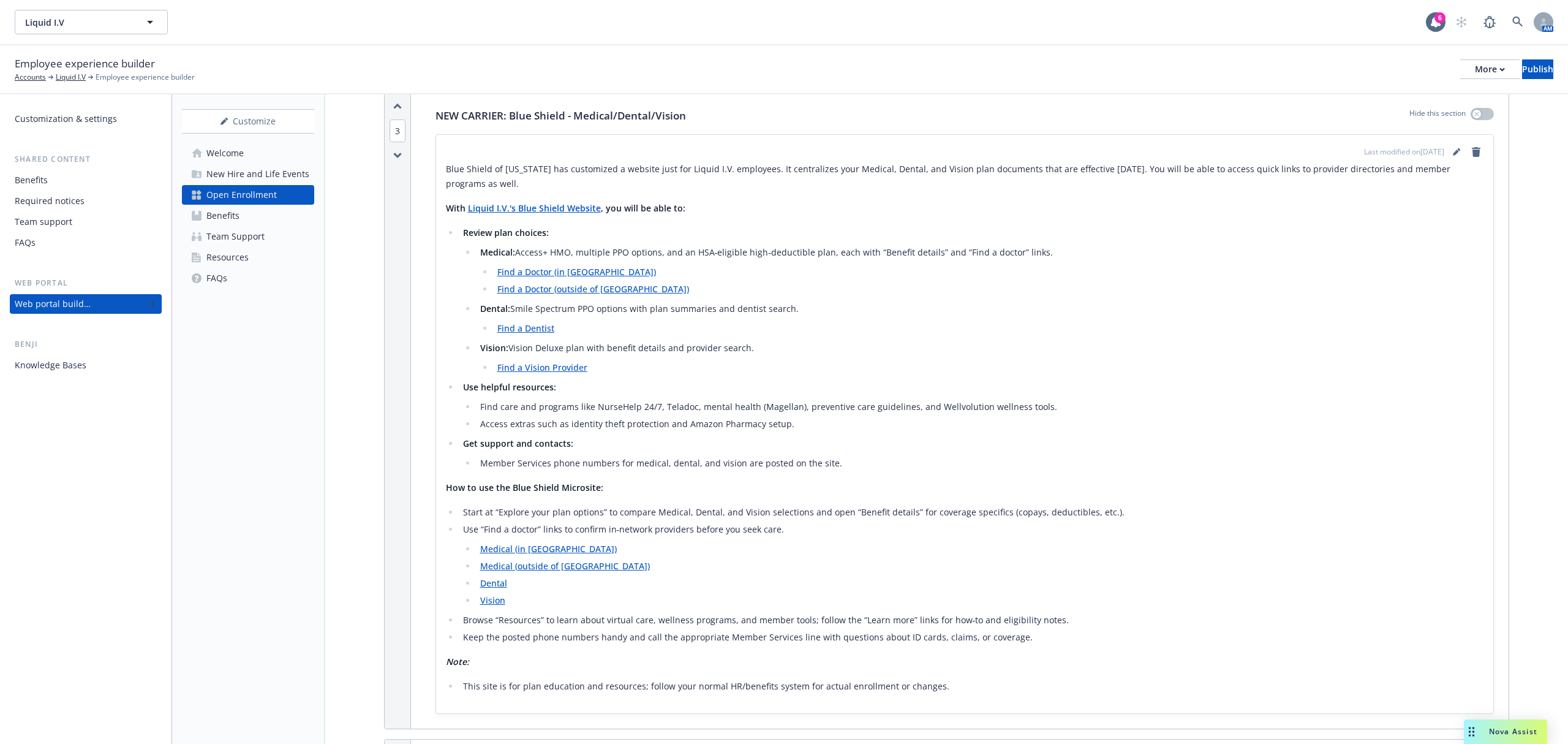
scroll to position [1389, 0]
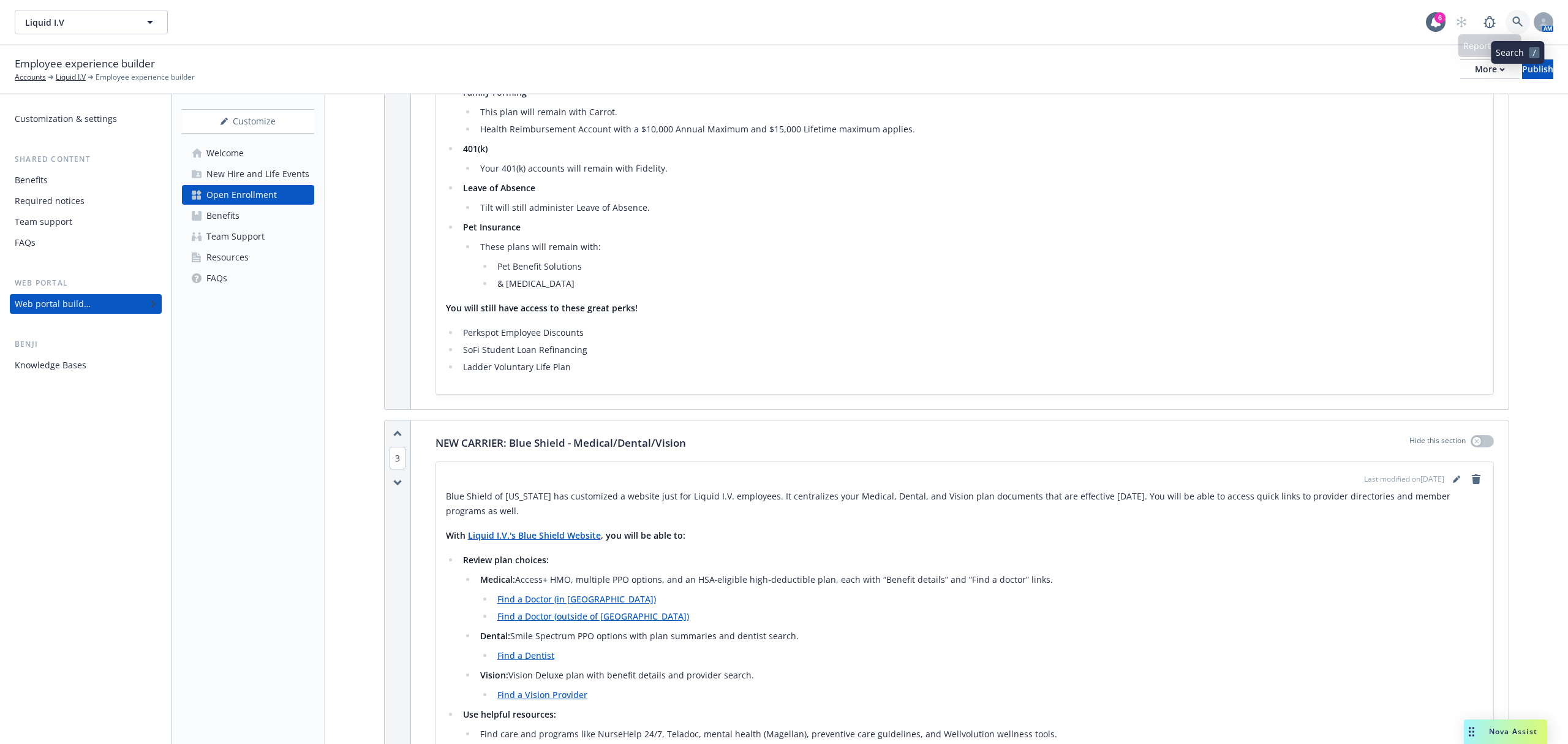
click at [1513, 12] on link at bounding box center [1518, 22] width 25 height 25
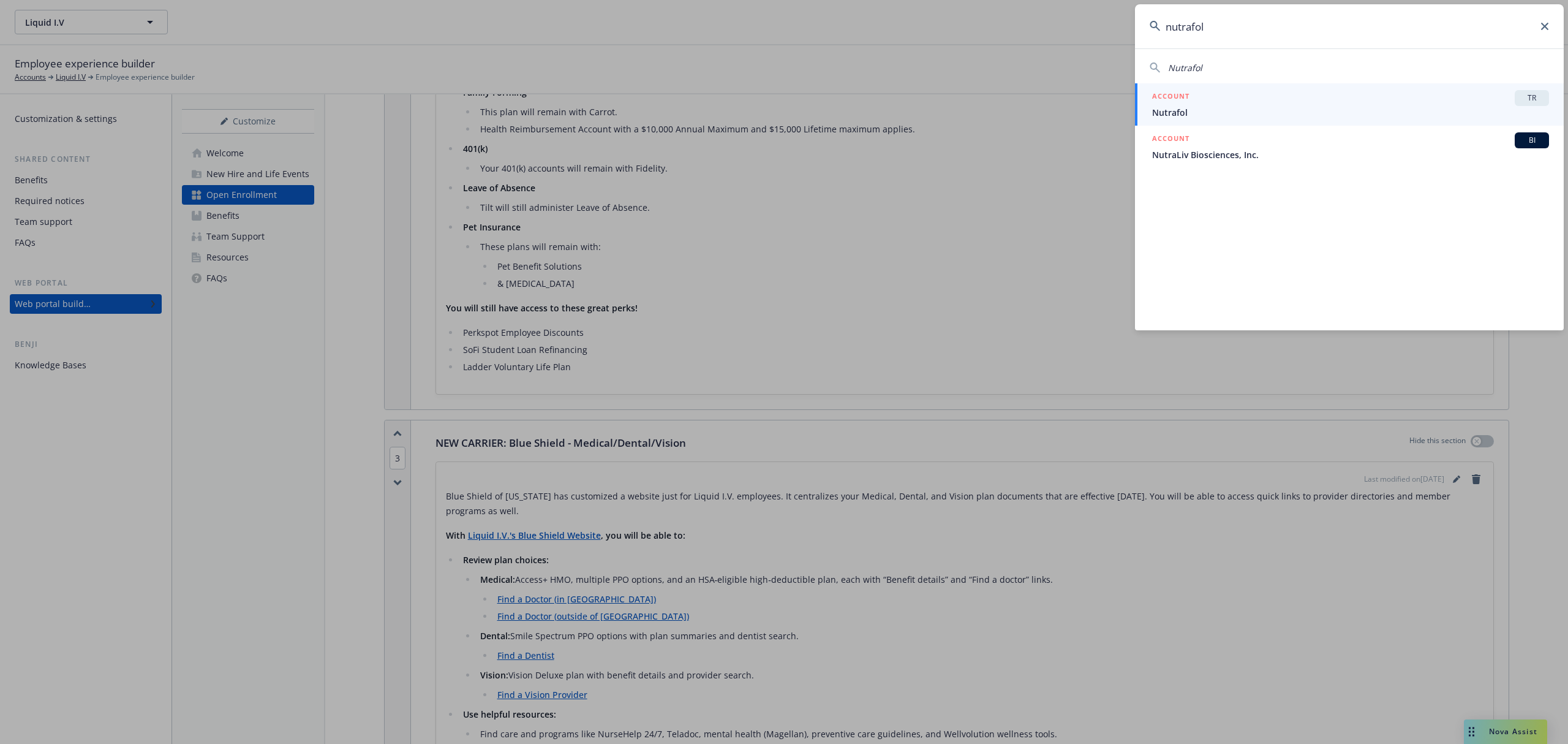
type input "nutrafol"
click at [1263, 99] on div "ACCOUNT TR" at bounding box center [1351, 98] width 397 height 16
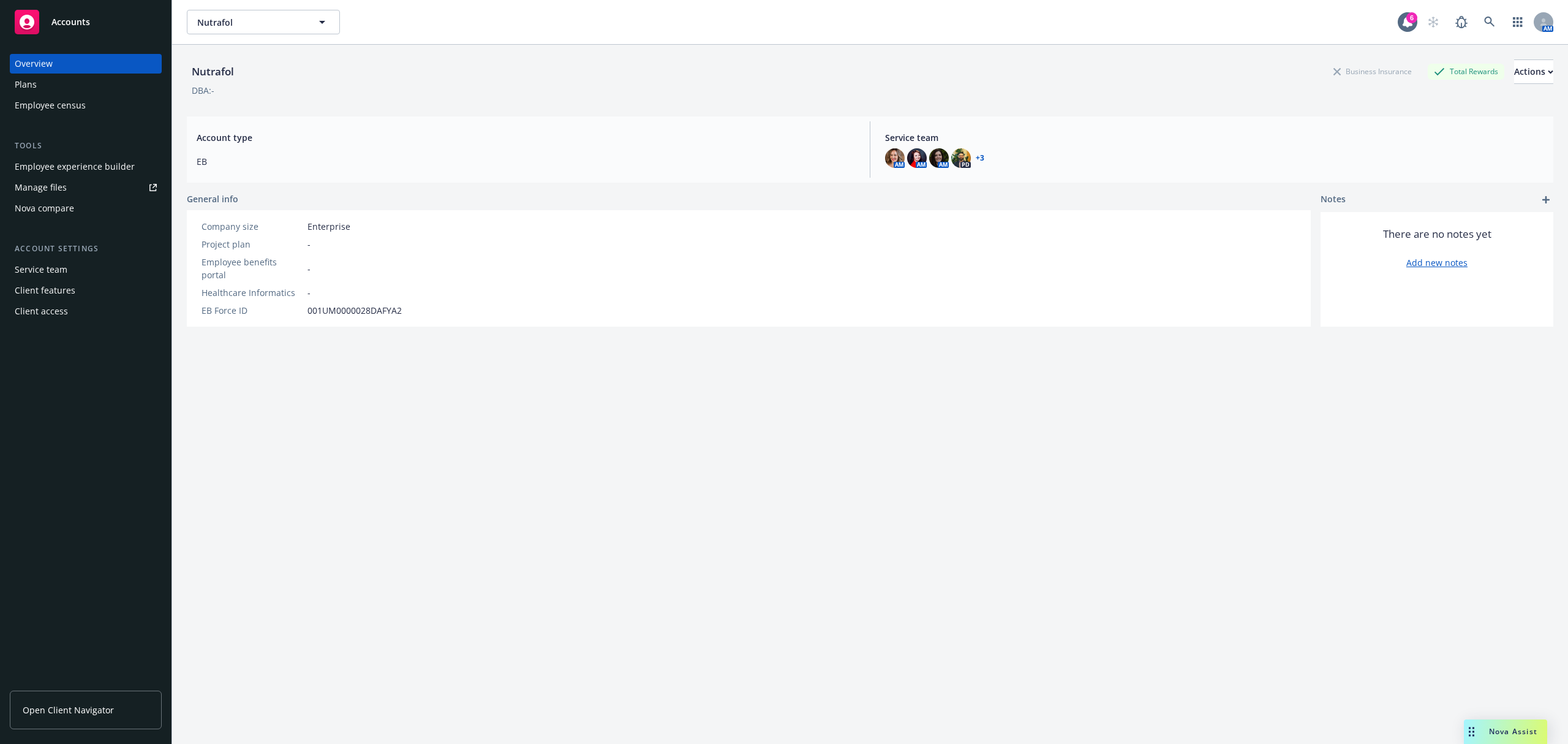
click at [106, 170] on div "Employee experience builder" at bounding box center [75, 167] width 120 height 20
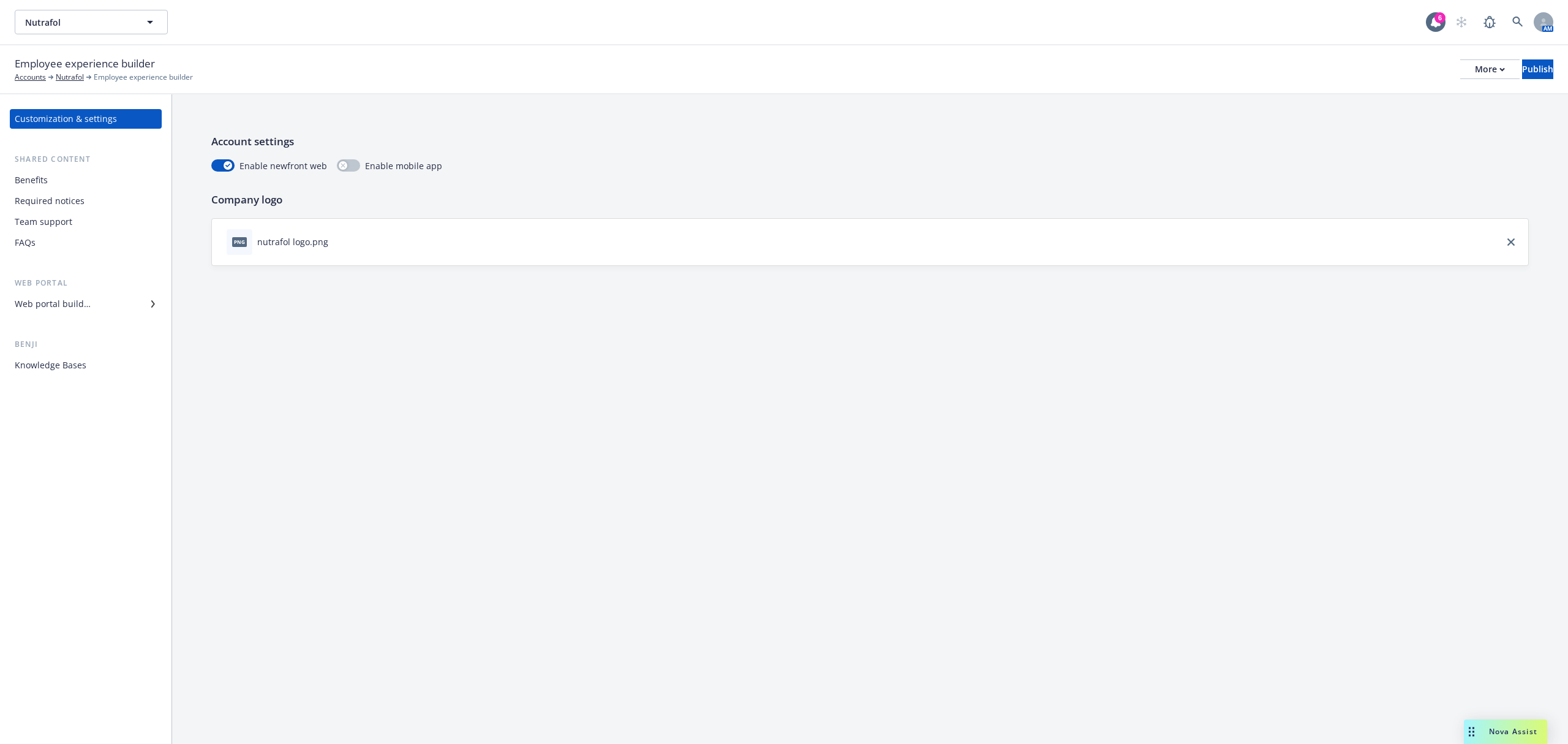
click at [43, 307] on div "Web portal builder" at bounding box center [52, 304] width 76 height 20
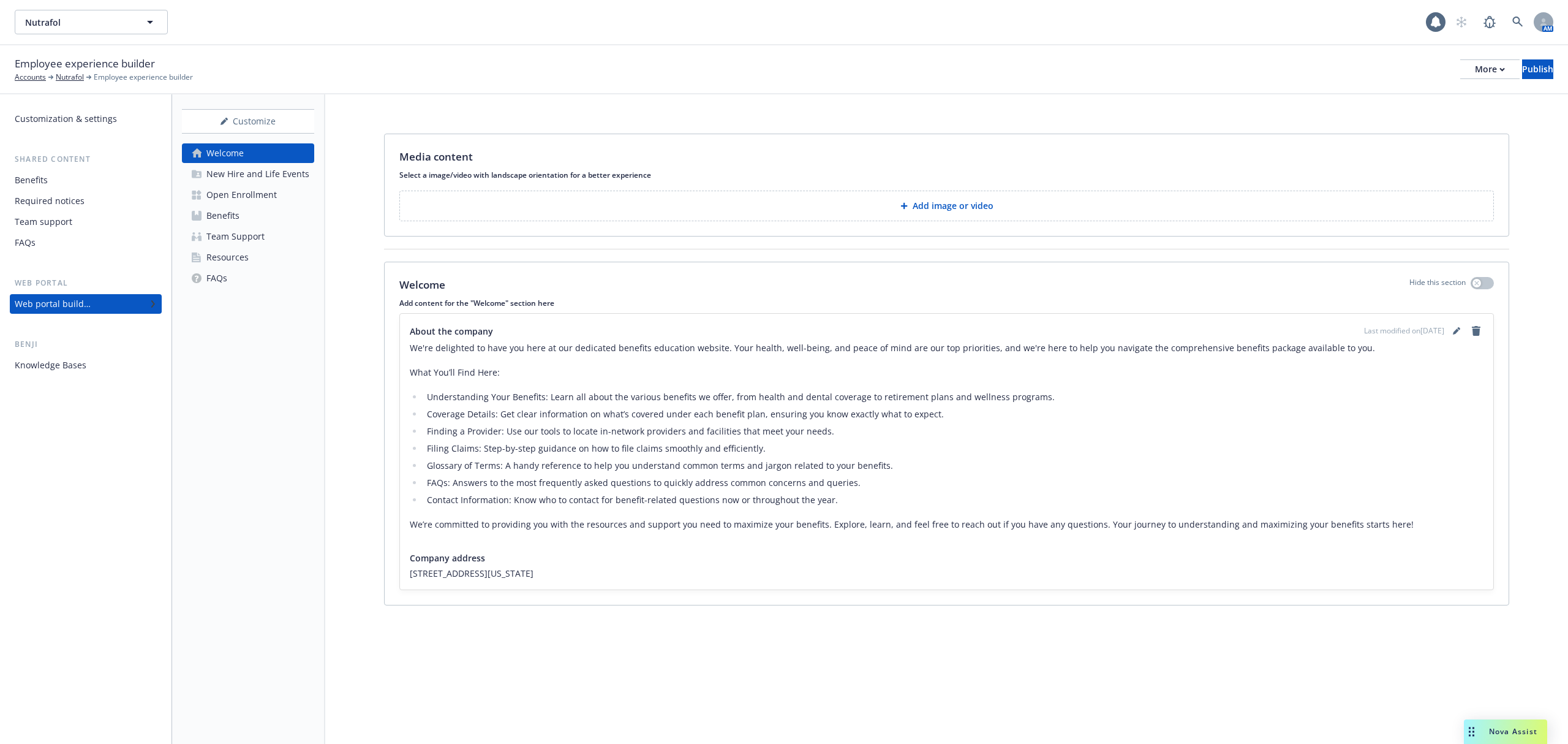
click at [231, 186] on div "Open Enrollment" at bounding box center [242, 195] width 70 height 20
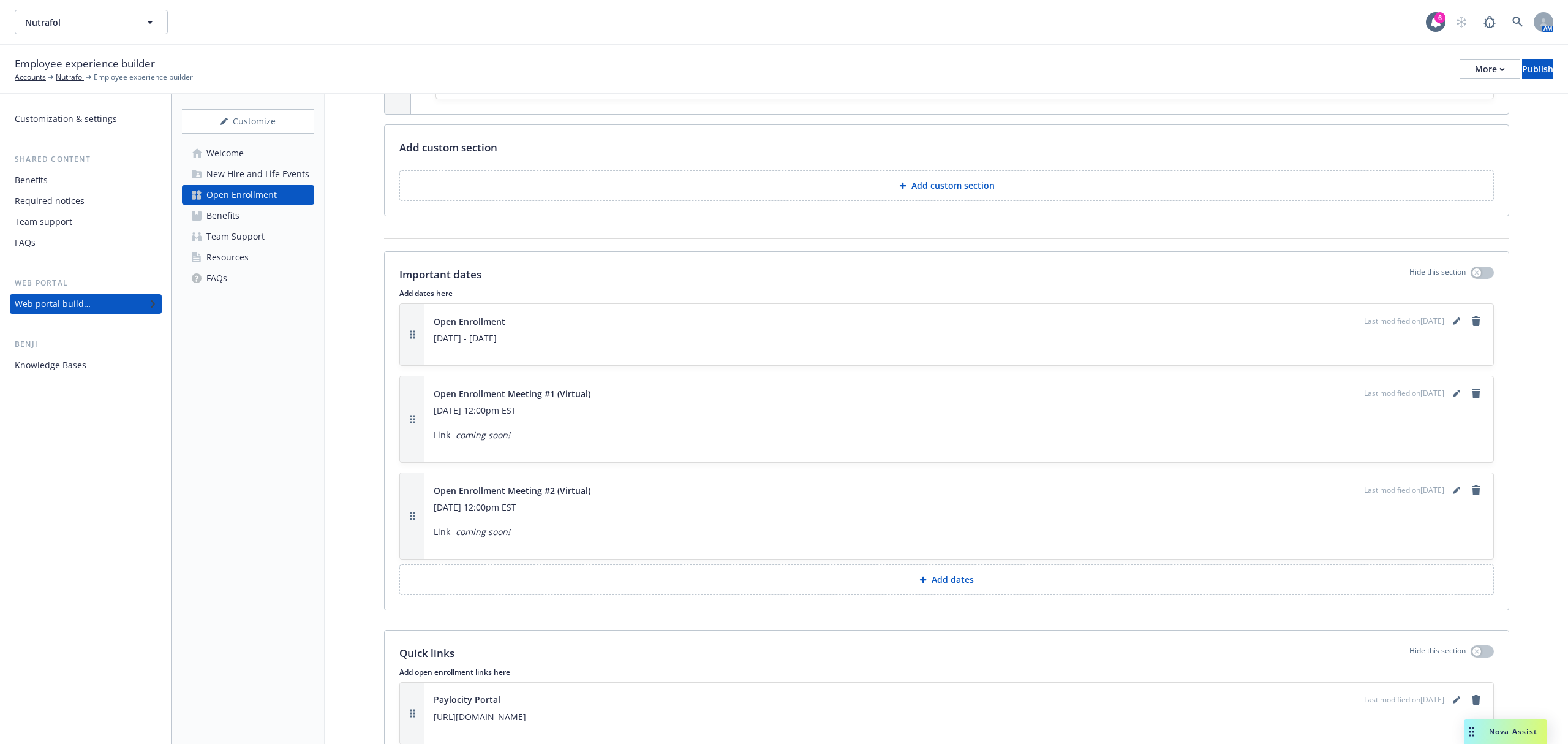
scroll to position [2452, 0]
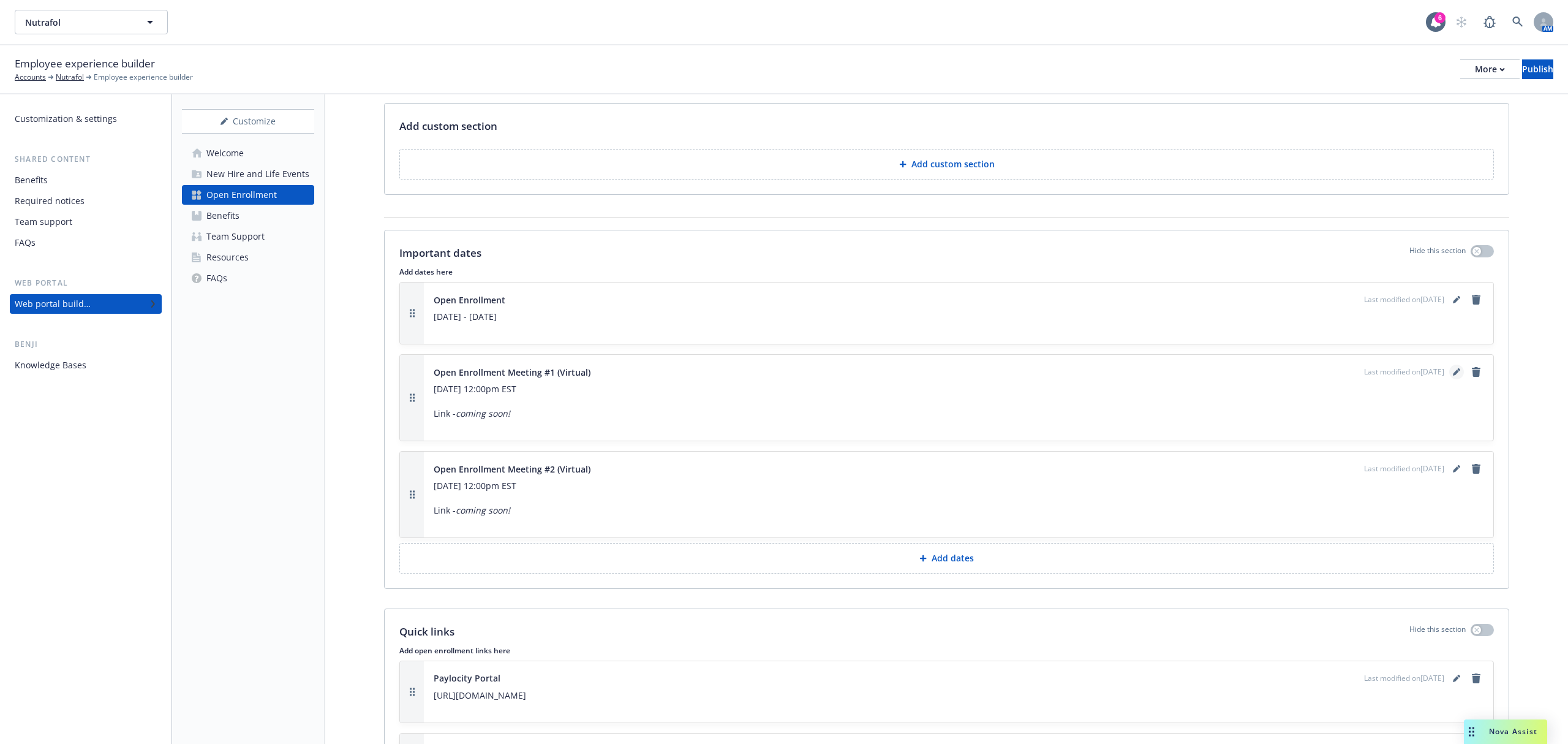
click at [1458, 371] on icon "editPencil" at bounding box center [1459, 370] width 3 height 3
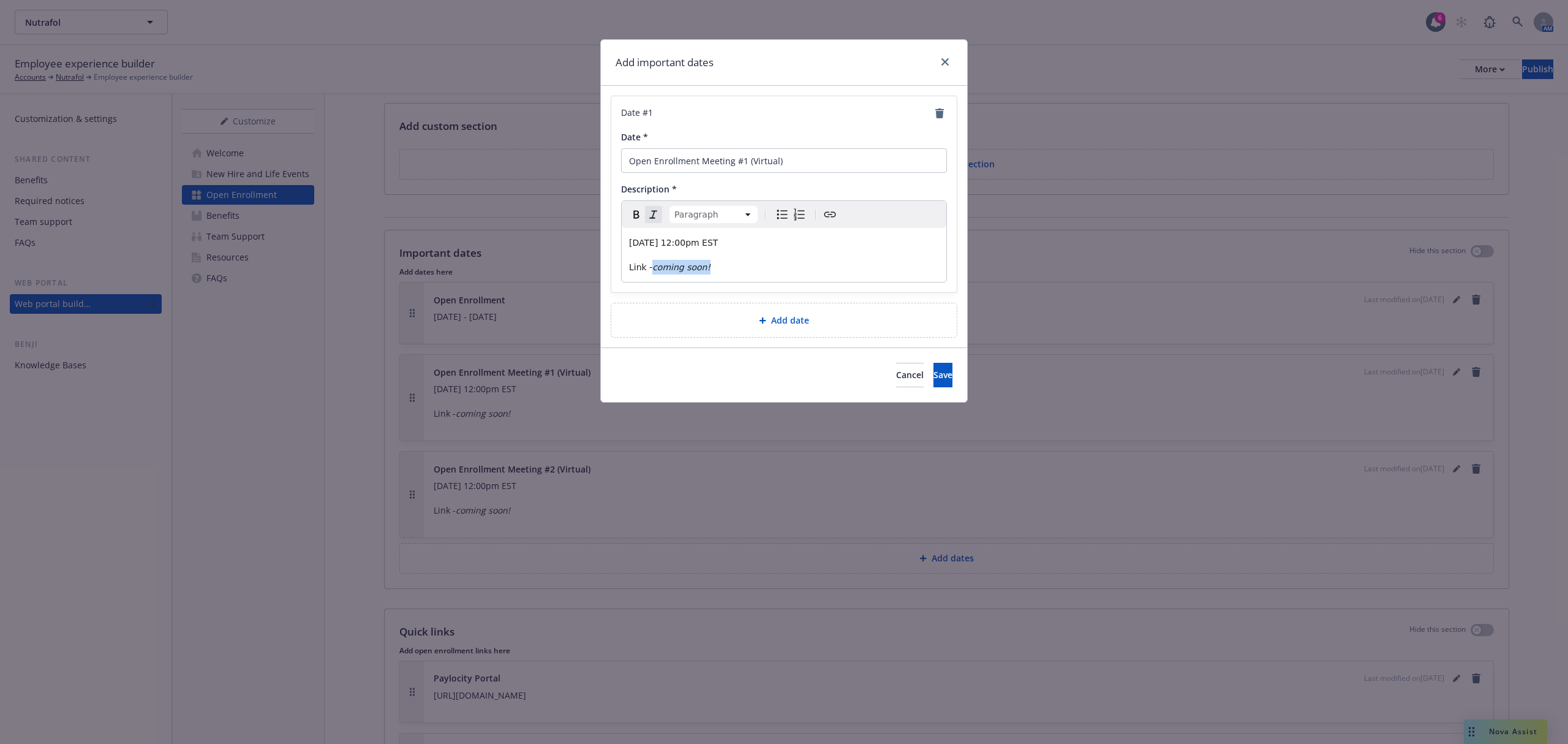
drag, startPoint x: 705, startPoint y: 268, endPoint x: 654, endPoint y: 265, distance: 51.1
click at [654, 265] on p "Link - coming soon!" at bounding box center [784, 267] width 310 height 15
drag, startPoint x: 652, startPoint y: 270, endPoint x: 677, endPoint y: 272, distance: 25.1
click at [677, 272] on p "Link - Zoom" at bounding box center [784, 267] width 310 height 15
click at [685, 272] on p "Link - Zoom" at bounding box center [784, 267] width 310 height 15
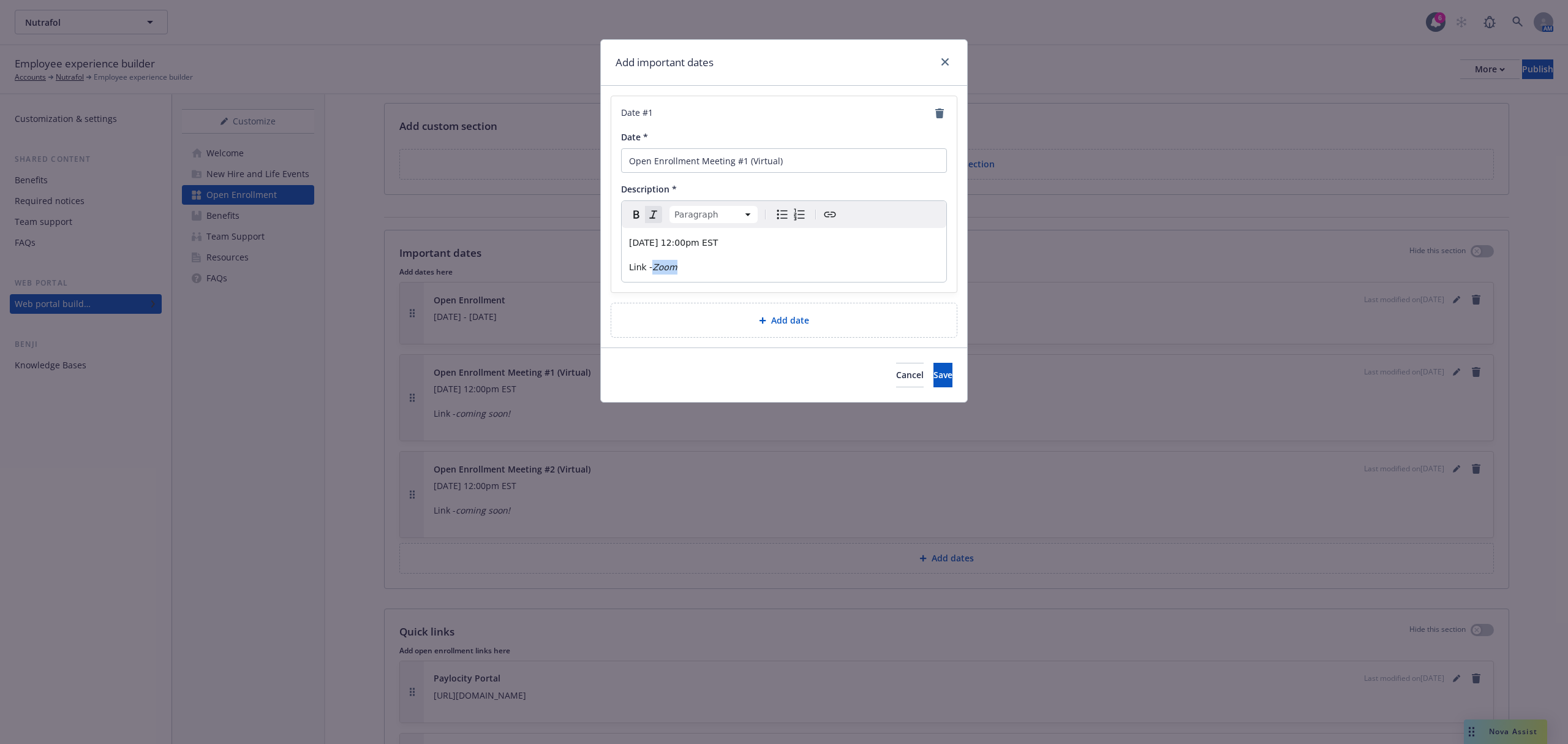
drag, startPoint x: 653, startPoint y: 268, endPoint x: 756, endPoint y: 253, distance: 104.1
click at [691, 267] on p "Link - Zoom" at bounding box center [784, 267] width 310 height 15
click at [827, 211] on icon "Create link" at bounding box center [830, 215] width 15 height 15
type input "https://us02web.zoom.us/j/83024586828?pwd=aIE4HTCbpsZY6sxQ17mq57Z2H7tPp5.1&jst=3"
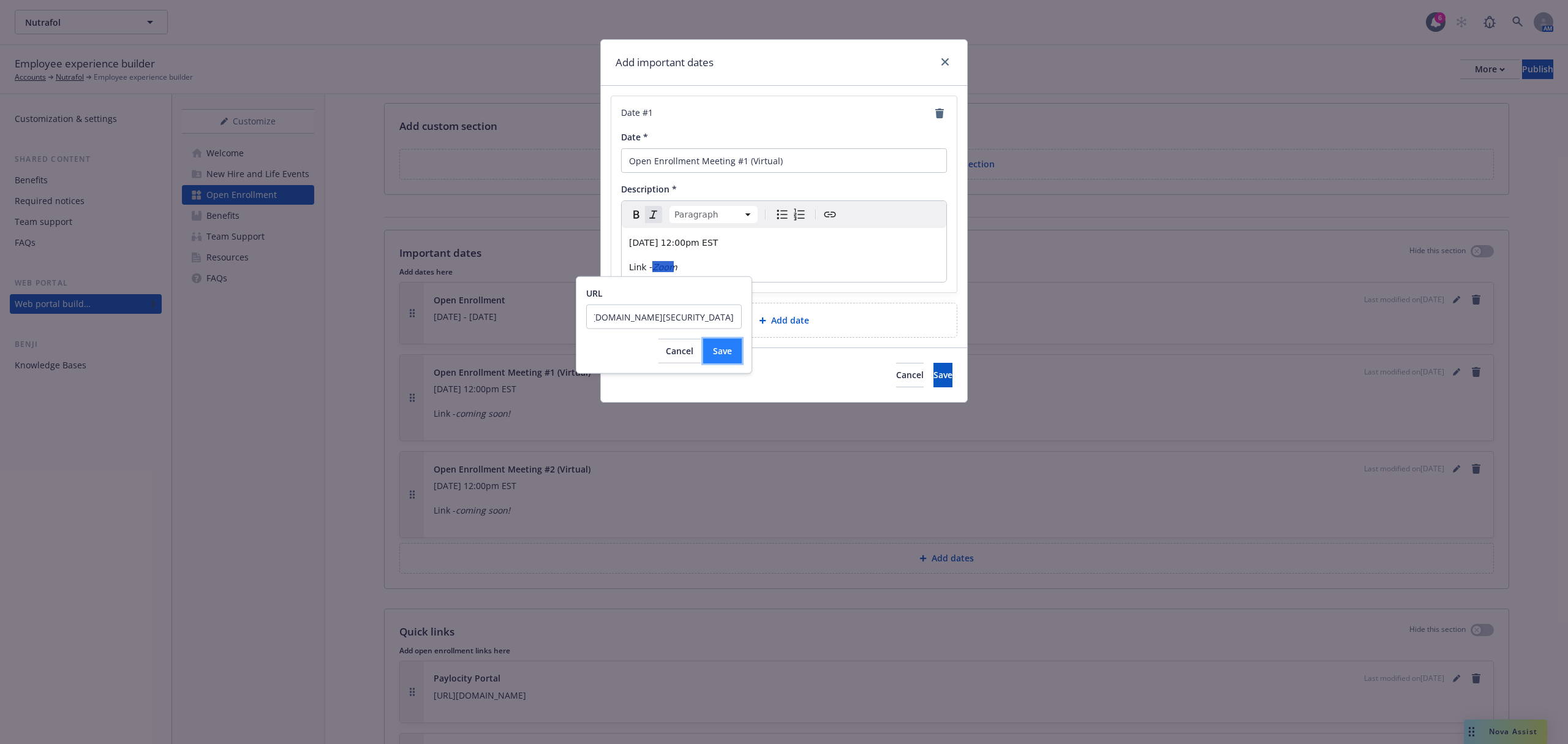
click at [730, 357] on button "Save" at bounding box center [723, 351] width 39 height 25
click at [645, 267] on span "Link -" at bounding box center [641, 267] width 23 height 10
click at [934, 381] on button "Save" at bounding box center [943, 375] width 19 height 25
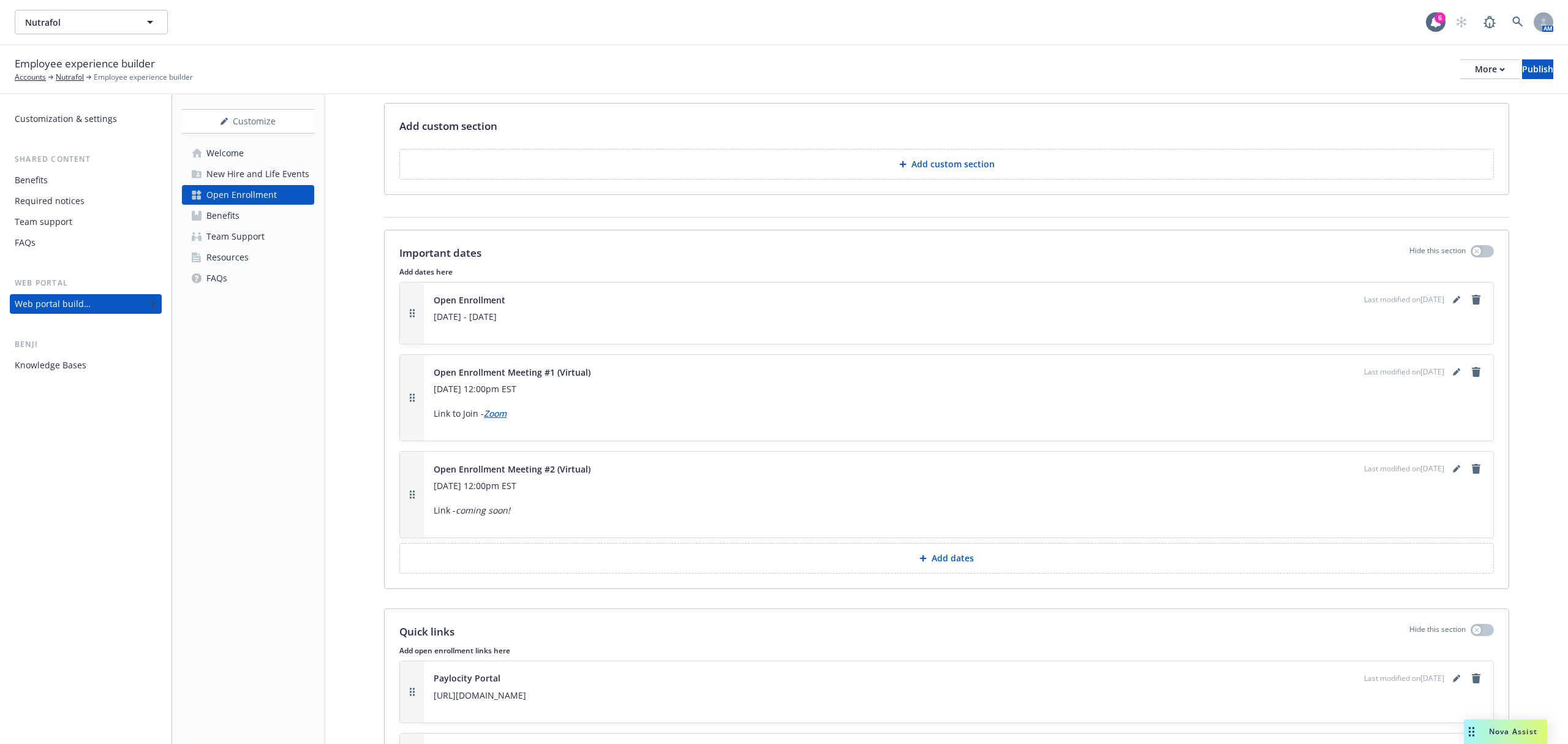
click at [1434, 379] on div "Last modified on 10/15/2025" at bounding box center [1424, 372] width 120 height 15
click at [1436, 379] on div "Last modified on 10/15/2025" at bounding box center [1424, 372] width 120 height 15
click at [1453, 376] on icon "editPencil" at bounding box center [1457, 372] width 7 height 7
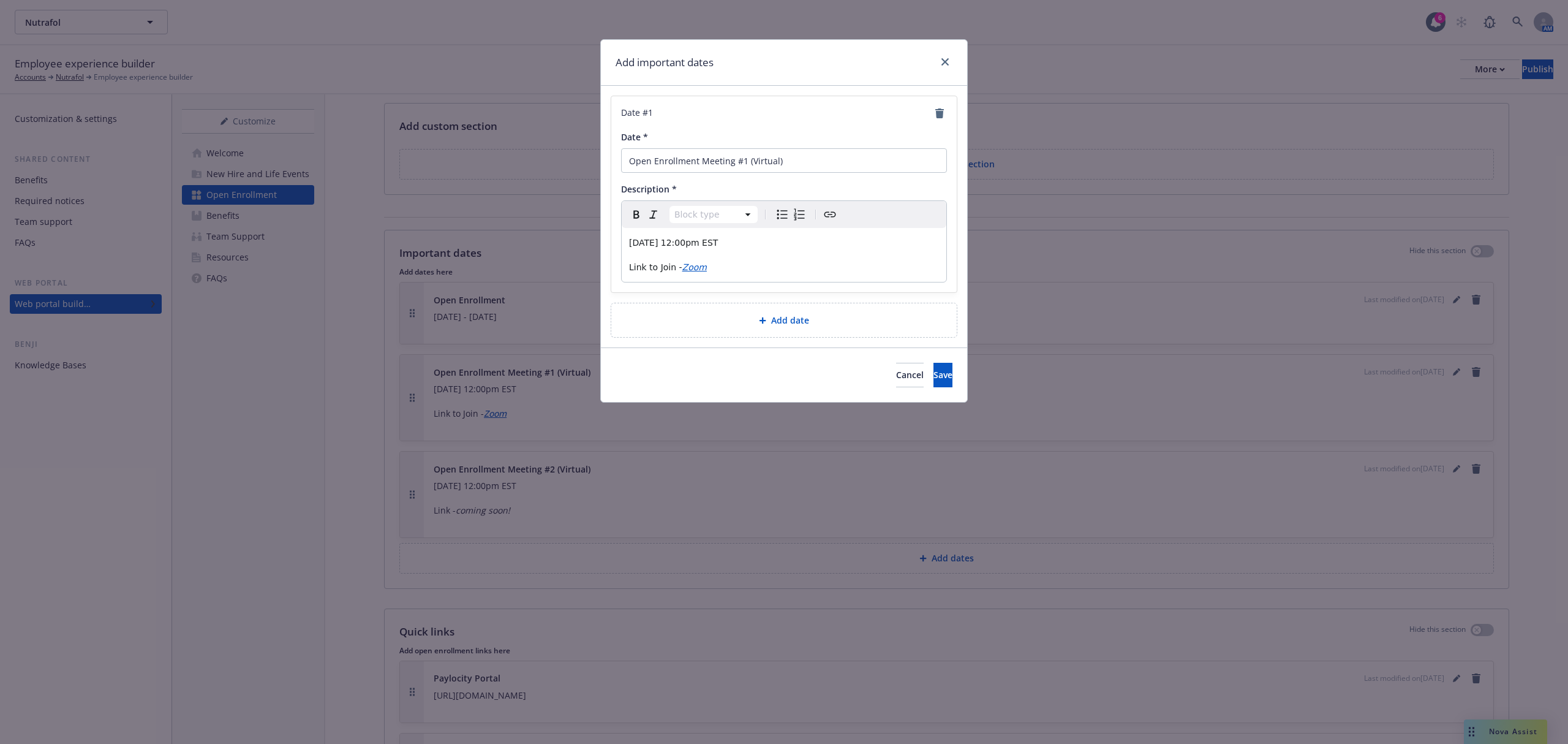
click at [660, 270] on span "Link to Join -" at bounding box center [655, 267] width 53 height 10
click at [934, 379] on span "Save" at bounding box center [943, 374] width 19 height 12
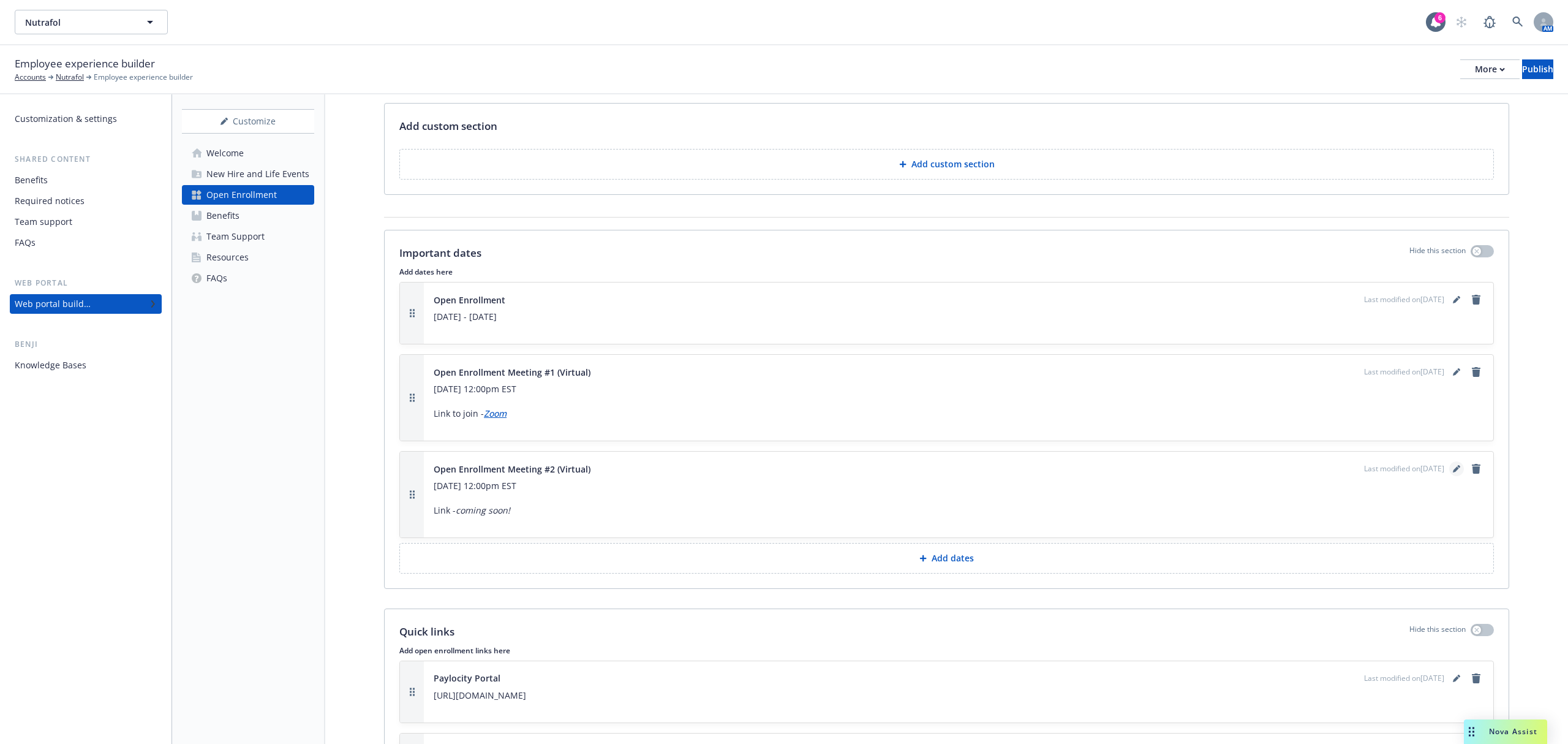
click at [1450, 476] on link "editPencil" at bounding box center [1457, 469] width 15 height 15
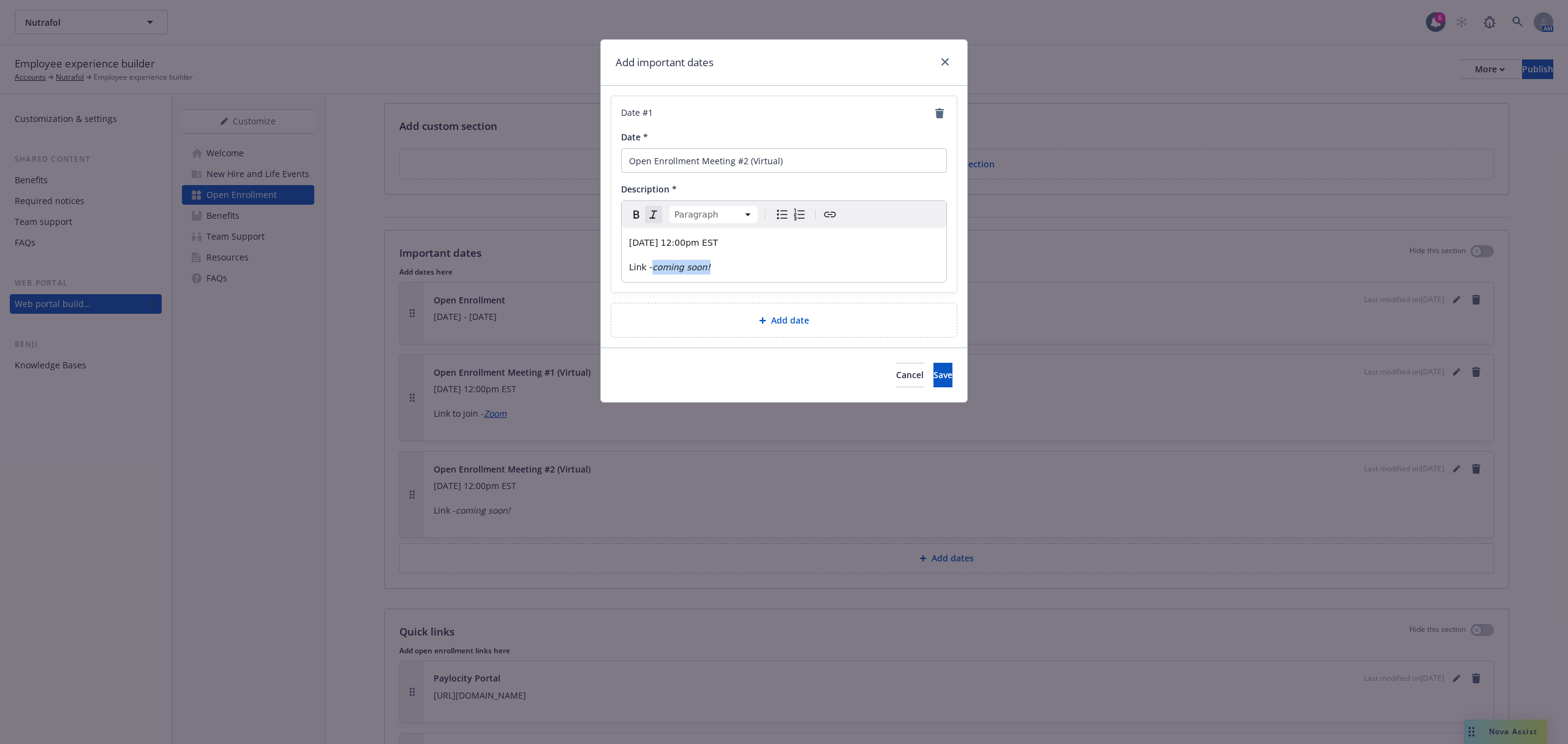
drag, startPoint x: 654, startPoint y: 268, endPoint x: 772, endPoint y: 268, distance: 118.0
click at [772, 268] on p "Link - coming soon!" at bounding box center [784, 267] width 310 height 15
drag, startPoint x: 654, startPoint y: 268, endPoint x: 792, endPoint y: 229, distance: 143.4
click at [684, 268] on p "Link - Zoom" at bounding box center [784, 267] width 310 height 15
click at [831, 218] on icon "Create link" at bounding box center [830, 215] width 15 height 15
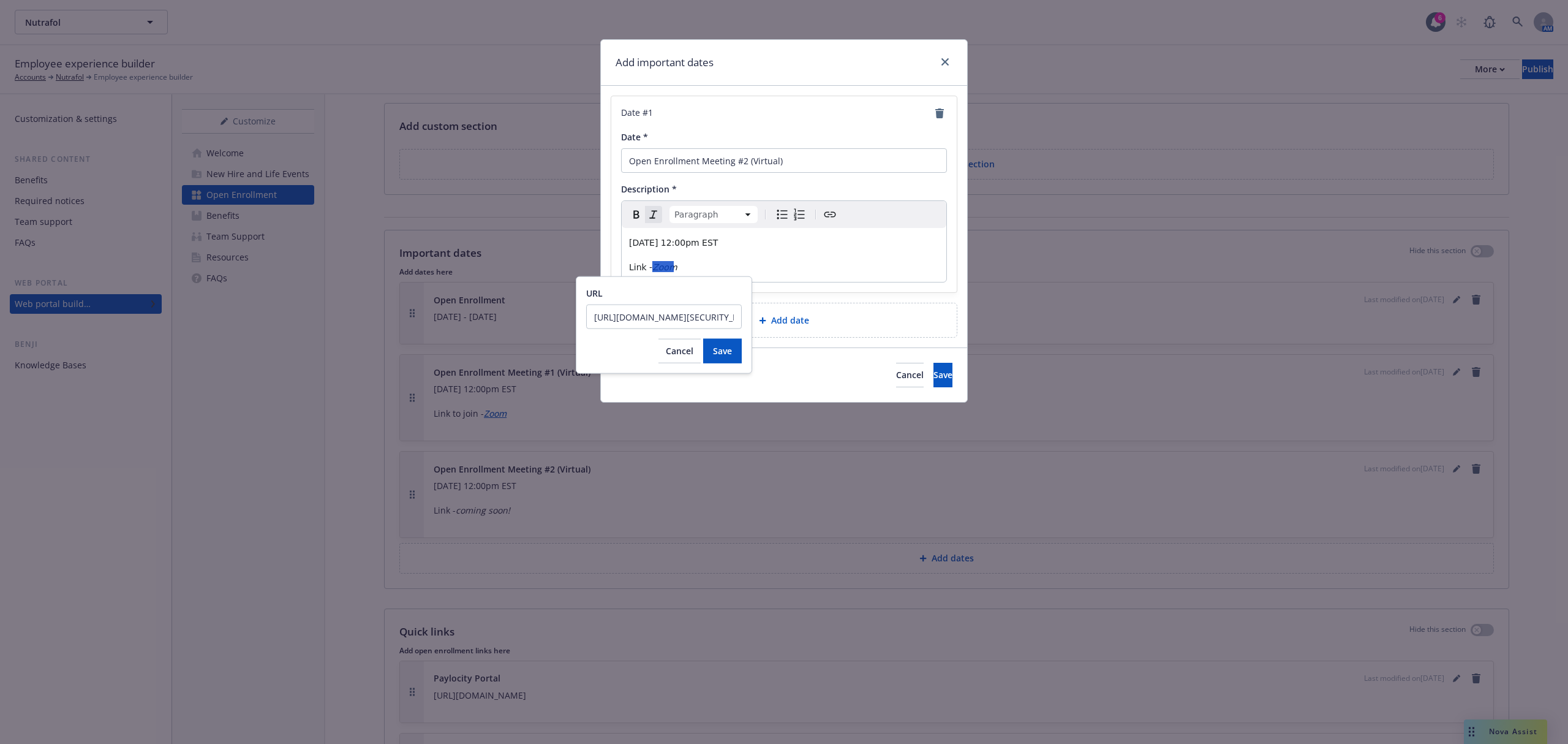
scroll to position [0, 241]
type input "https://us02web.zoom.us/j/87672373650?pwd=Knjt9zCXACbWxA6DQXYVGMv6Mh5ZwK.1&jst=3"
click at [733, 356] on button "Save" at bounding box center [723, 351] width 39 height 25
click at [819, 273] on p "Link - Zoom" at bounding box center [784, 267] width 310 height 15
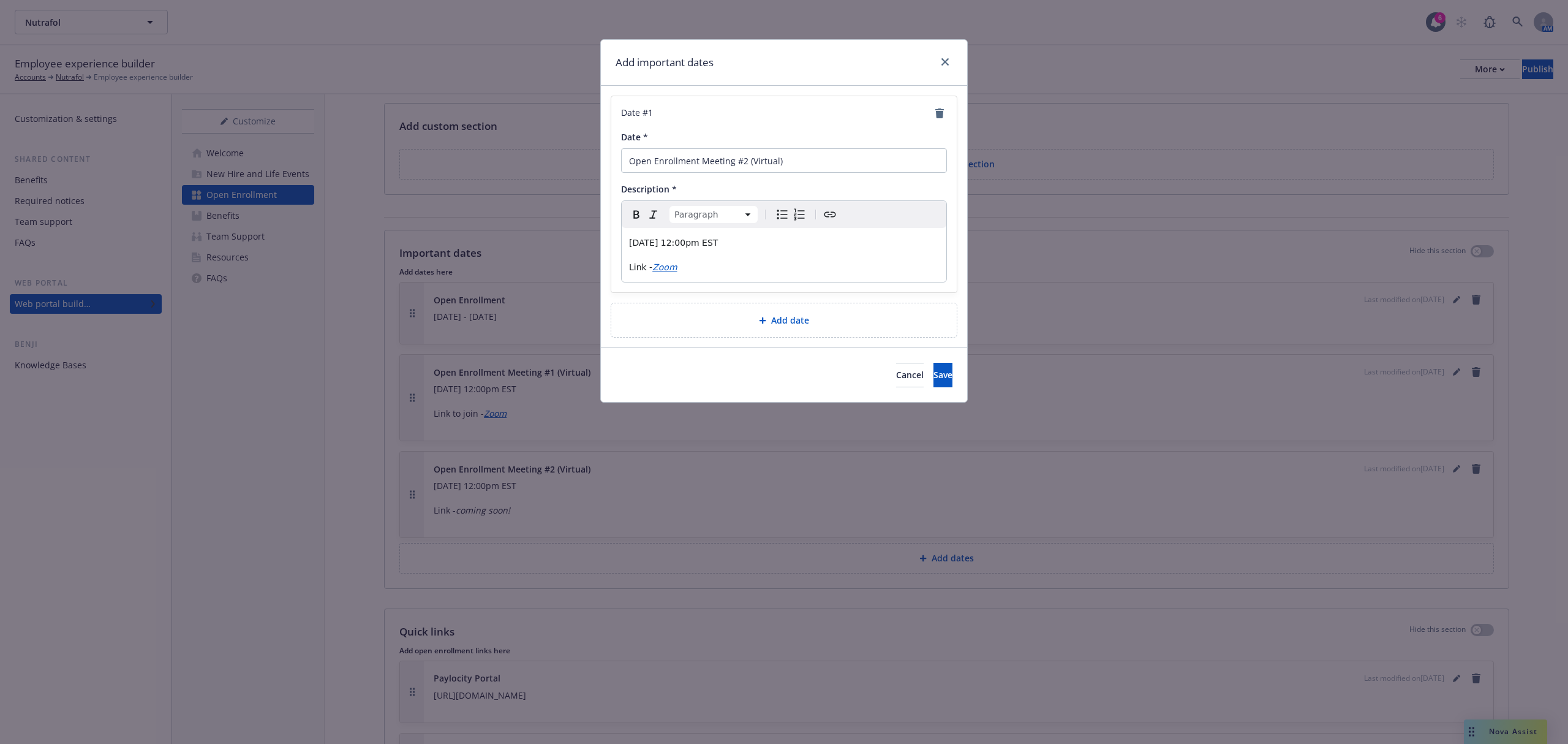
click at [644, 265] on span "Link -" at bounding box center [641, 267] width 23 height 10
click at [934, 387] on button "Save" at bounding box center [943, 375] width 19 height 25
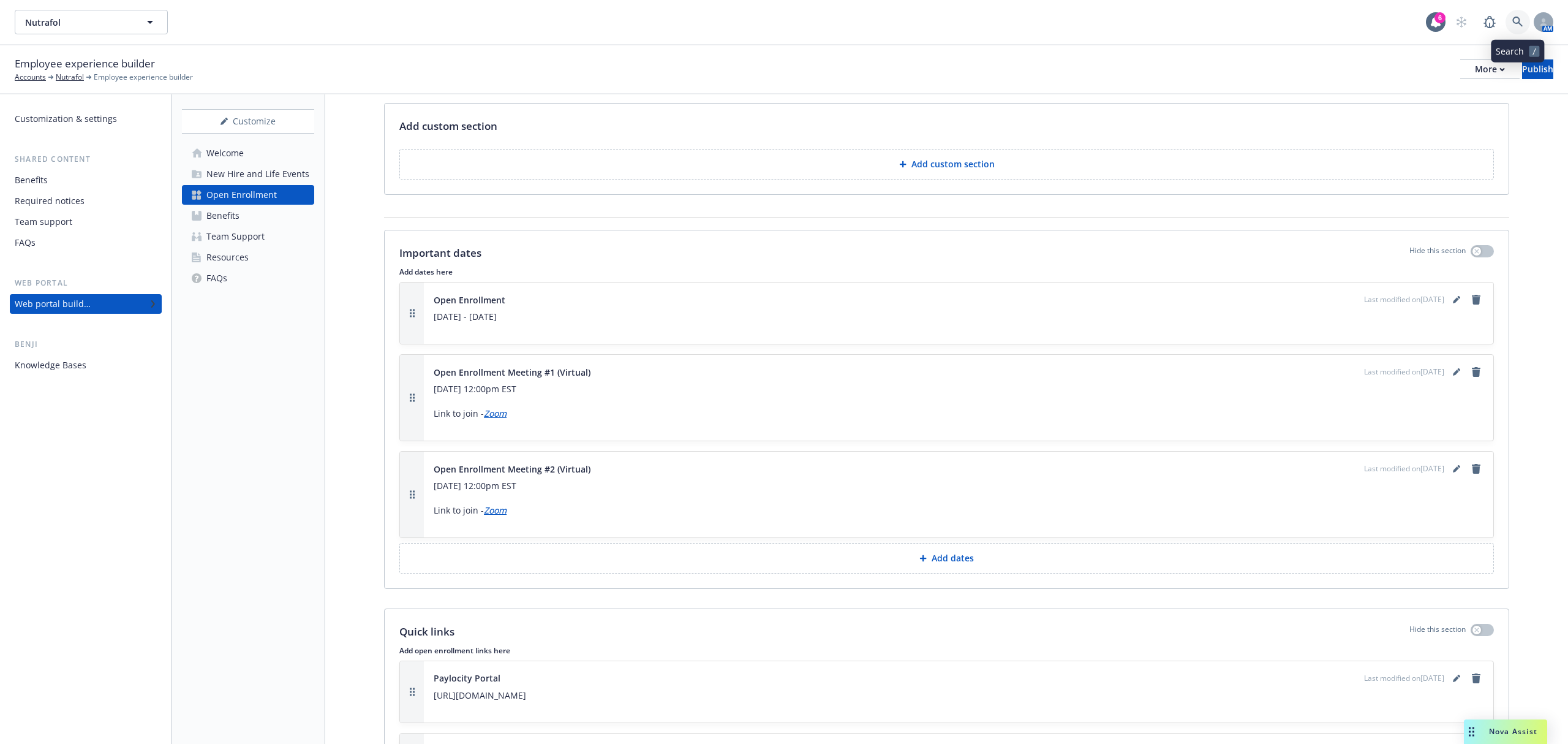
click at [1509, 20] on link at bounding box center [1518, 22] width 25 height 25
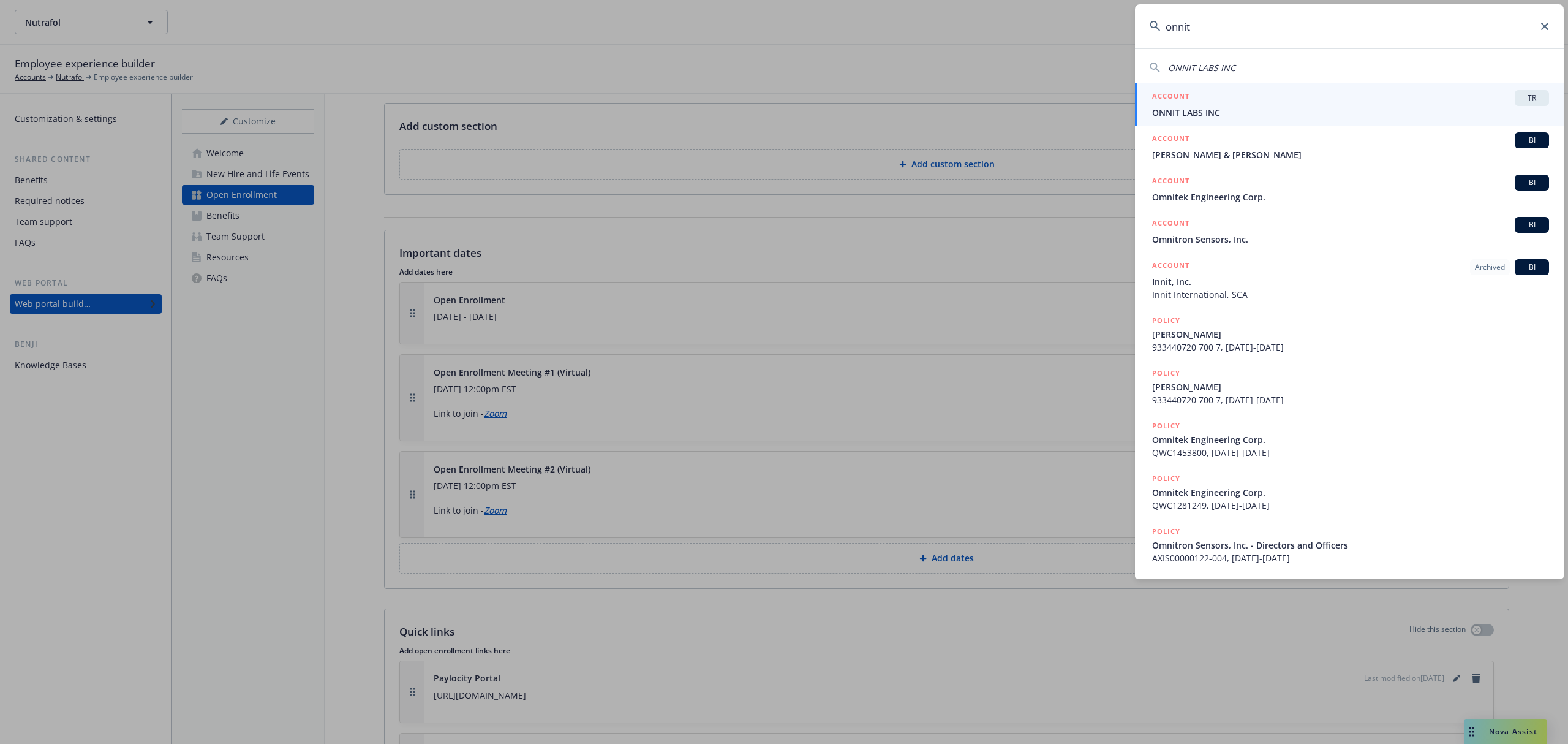
type input "onnit"
click at [1329, 112] on span "ONNIT LABS INC" at bounding box center [1351, 112] width 397 height 13
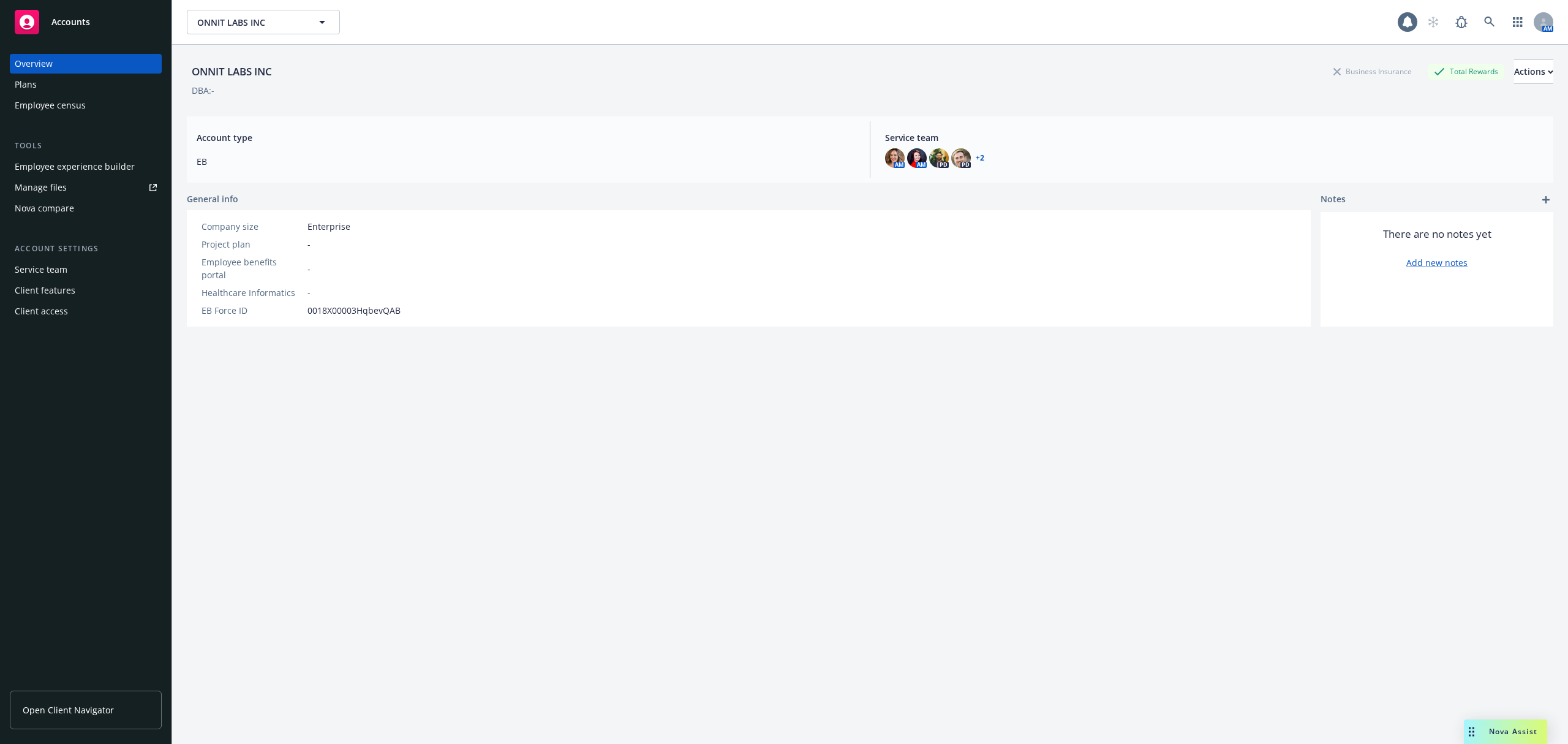
click at [37, 159] on div "Employee experience builder" at bounding box center [75, 167] width 120 height 20
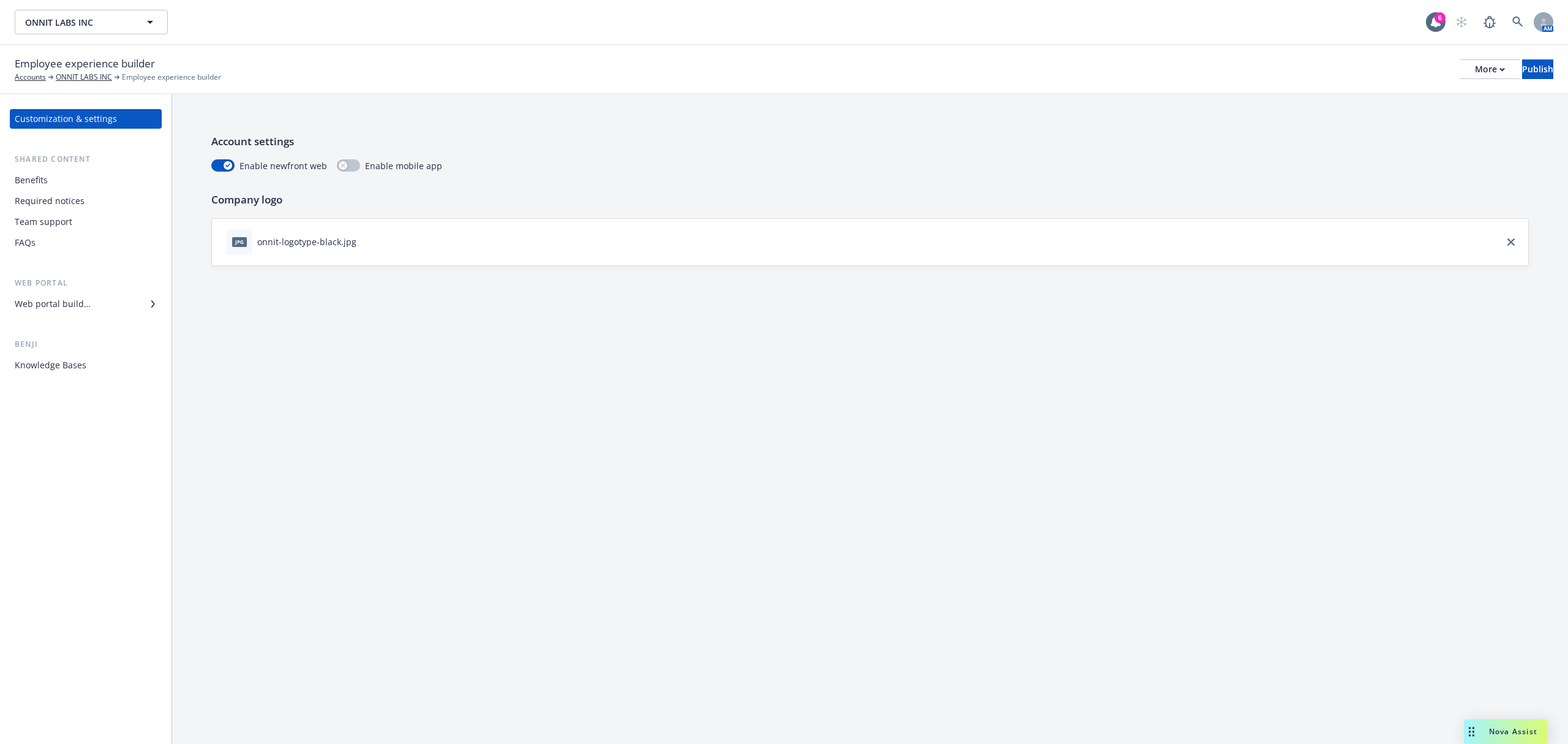
click at [80, 308] on div "Web portal builder" at bounding box center [52, 304] width 76 height 20
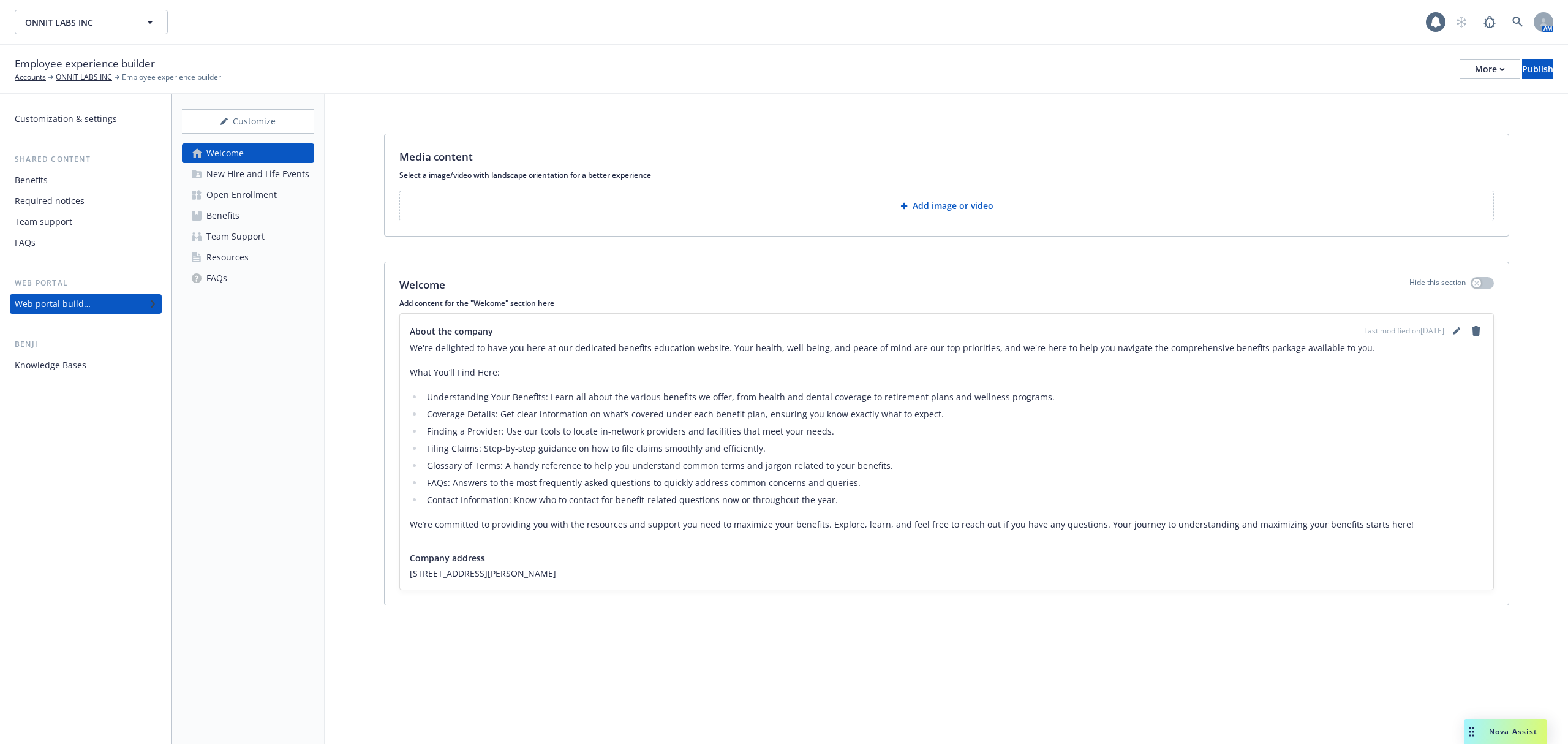
click at [272, 192] on div "Open Enrollment" at bounding box center [242, 195] width 70 height 20
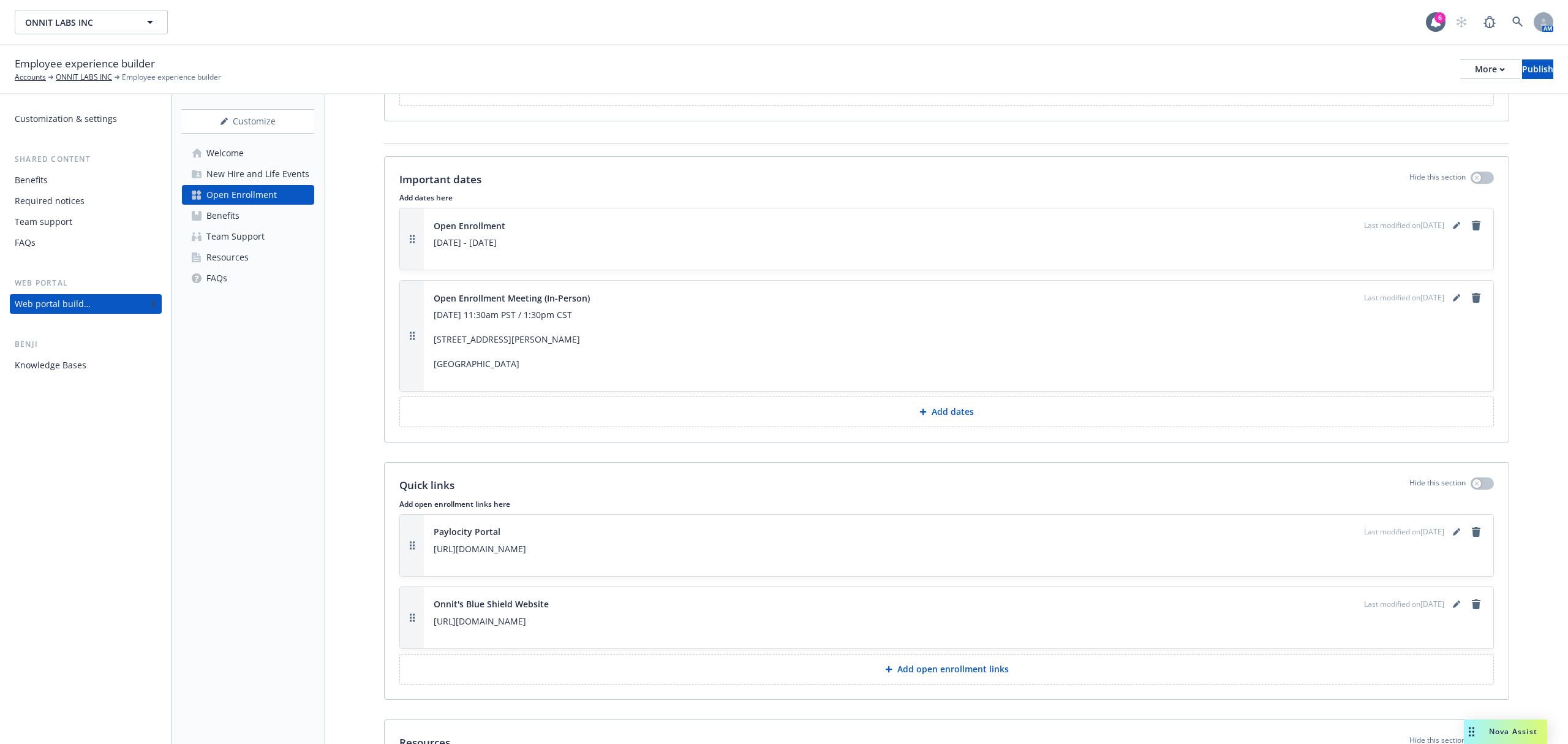
scroll to position [2452, 0]
click at [1453, 300] on icon "editPencil" at bounding box center [1456, 297] width 6 height 6
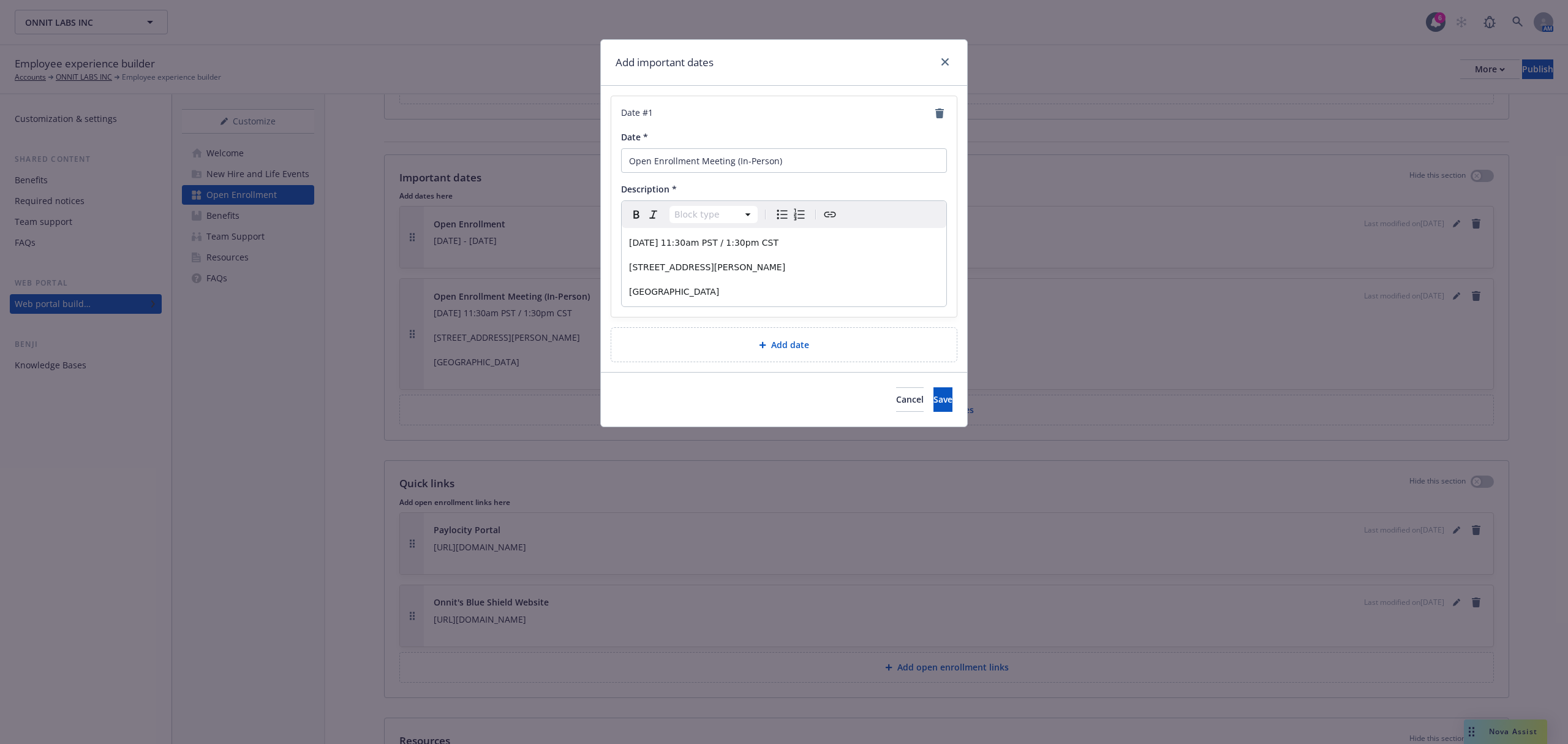
click at [755, 288] on p "[GEOGRAPHIC_DATA]" at bounding box center [784, 292] width 310 height 15
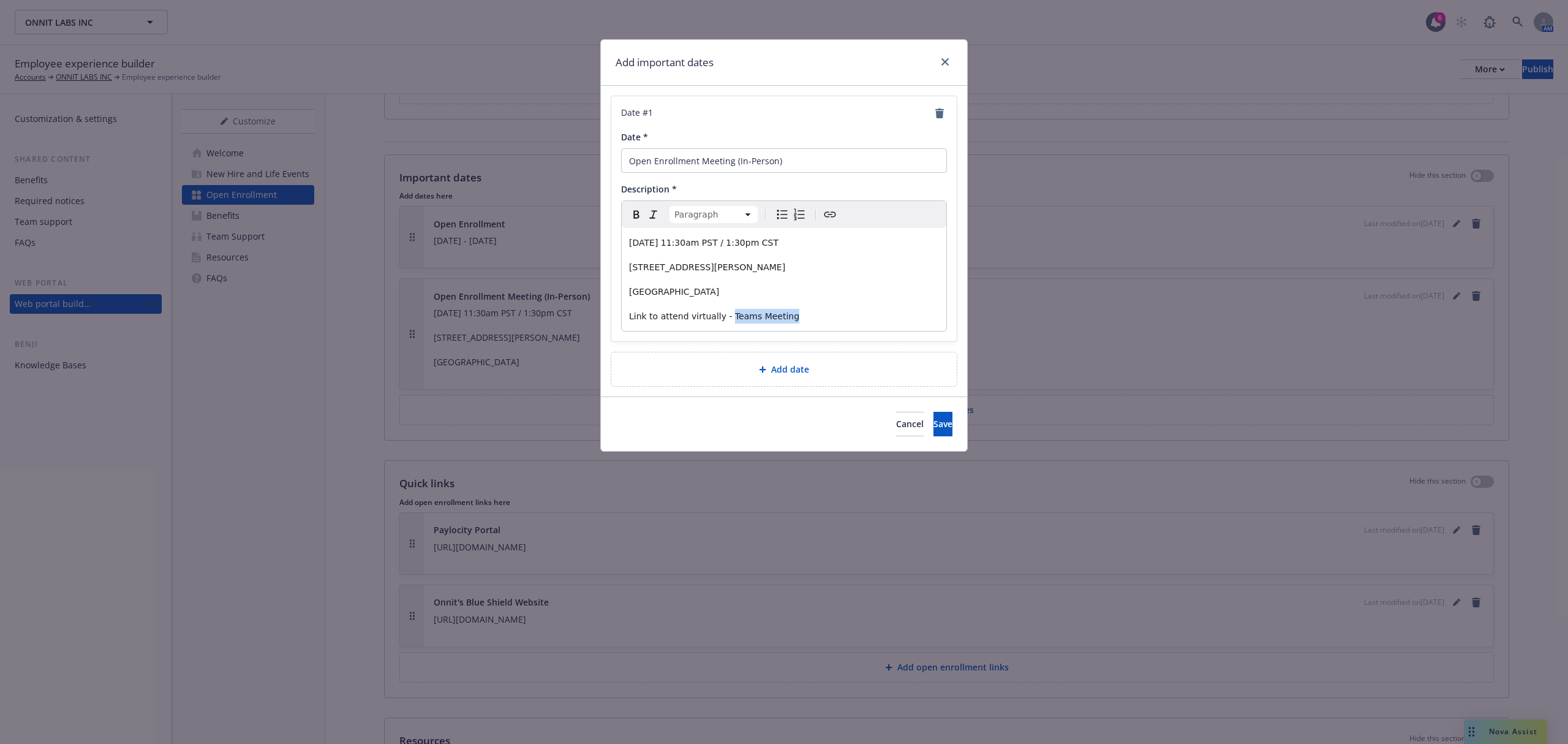
drag, startPoint x: 797, startPoint y: 314, endPoint x: 723, endPoint y: 308, distance: 74.2
click at [723, 308] on div "[DATE] 11:30am PST / 1:30pm CST [STREET_ADDRESS][PERSON_NAME] Link to attend vi…" at bounding box center [784, 279] width 325 height 103
click at [831, 217] on icon "Create link" at bounding box center [830, 215] width 15 height 15
drag, startPoint x: 803, startPoint y: 369, endPoint x: 658, endPoint y: 359, distance: 145.3
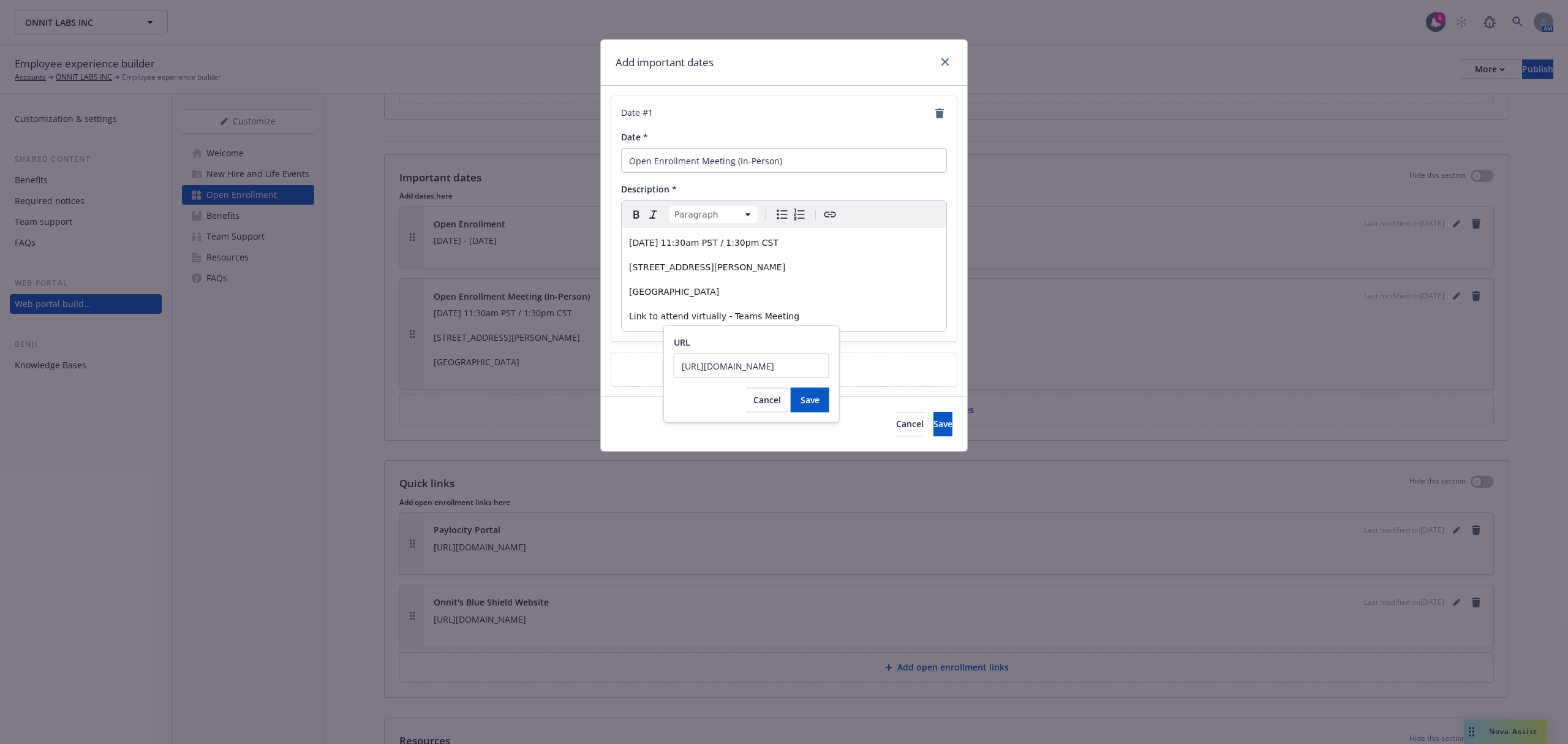
click at [658, 359] on body "ONNIT LABS INC ONNIT LABS INC 6 AM Employee experience builder Accounts ONNIT L…" at bounding box center [784, 372] width 1568 height 744
type input "[URL][DOMAIN_NAME]"
click at [811, 398] on span "Save" at bounding box center [810, 400] width 19 height 12
click at [934, 423] on span "Save" at bounding box center [943, 424] width 19 height 12
